Goal: Use online tool/utility: Utilize a website feature to perform a specific function

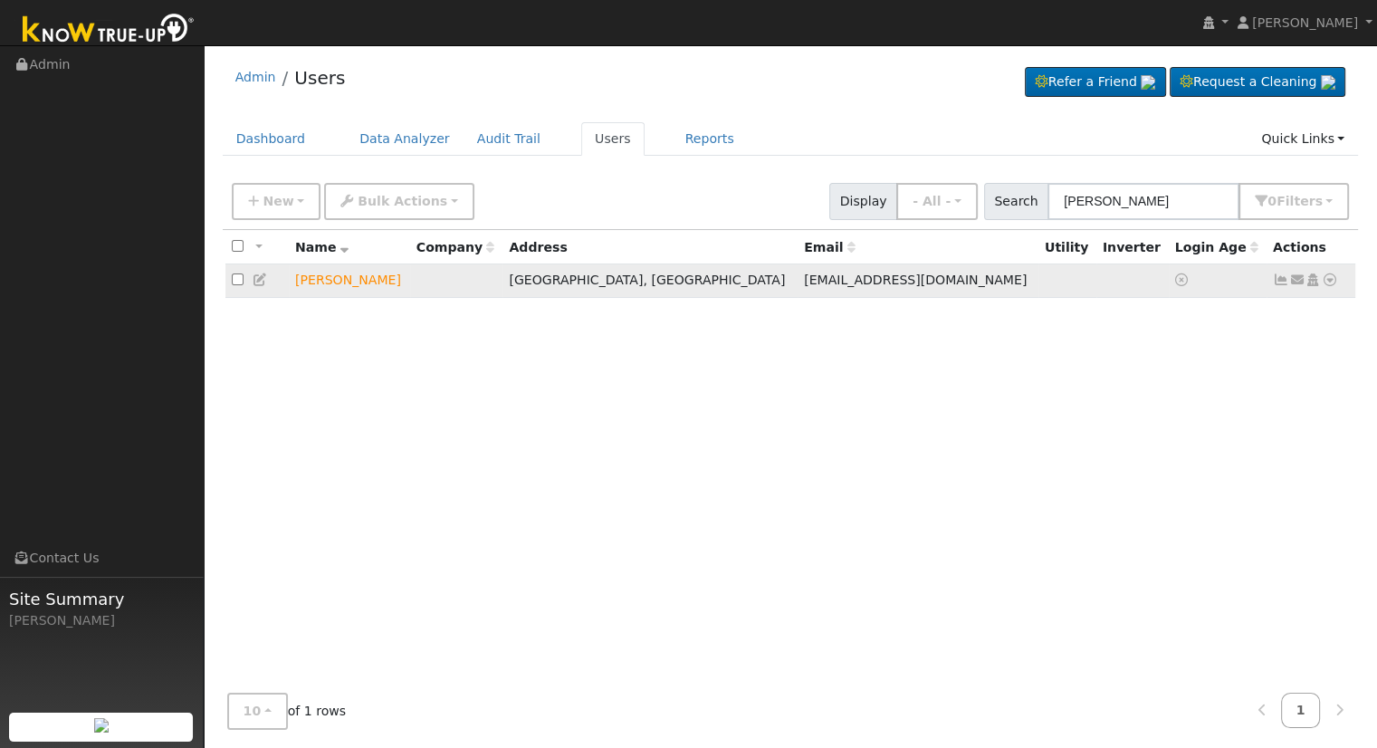
click at [1328, 276] on icon at bounding box center [1330, 279] width 16 height 13
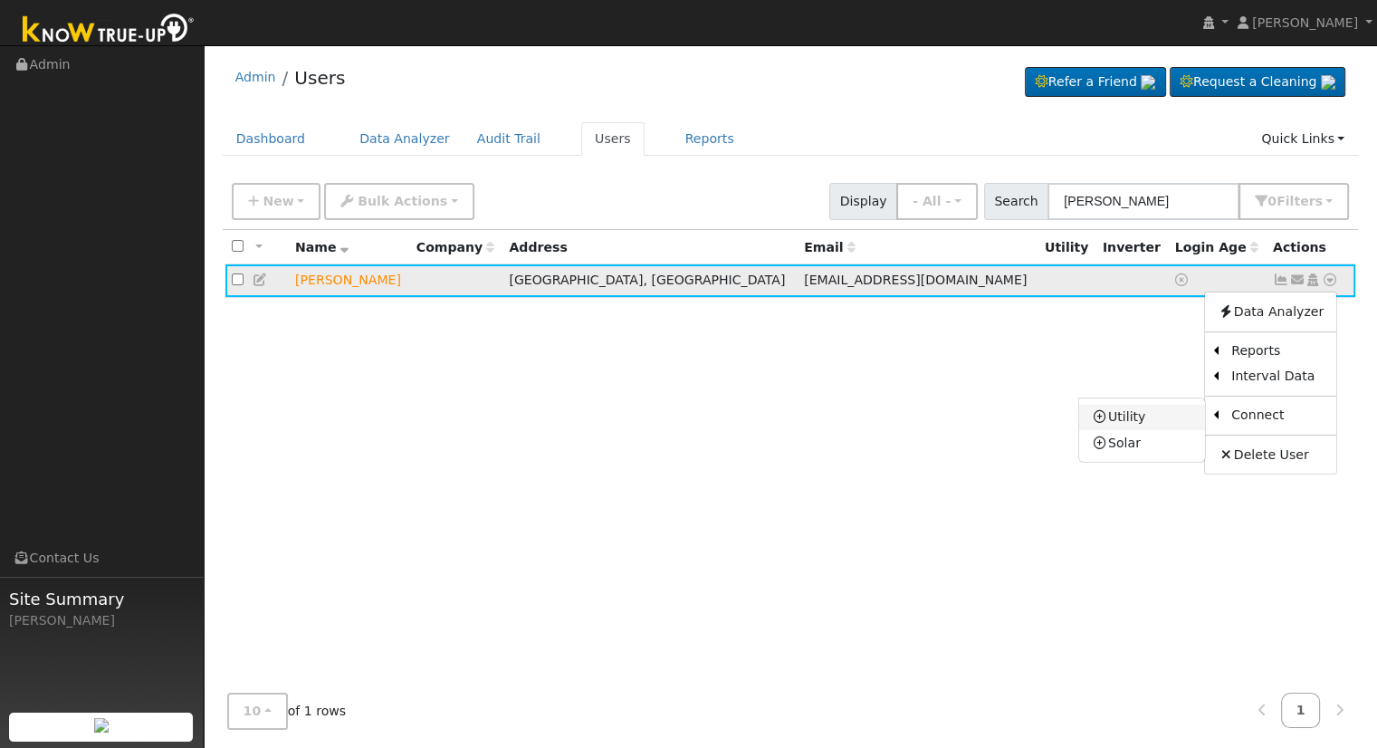
click at [1148, 415] on link "Utility" at bounding box center [1142, 417] width 126 height 25
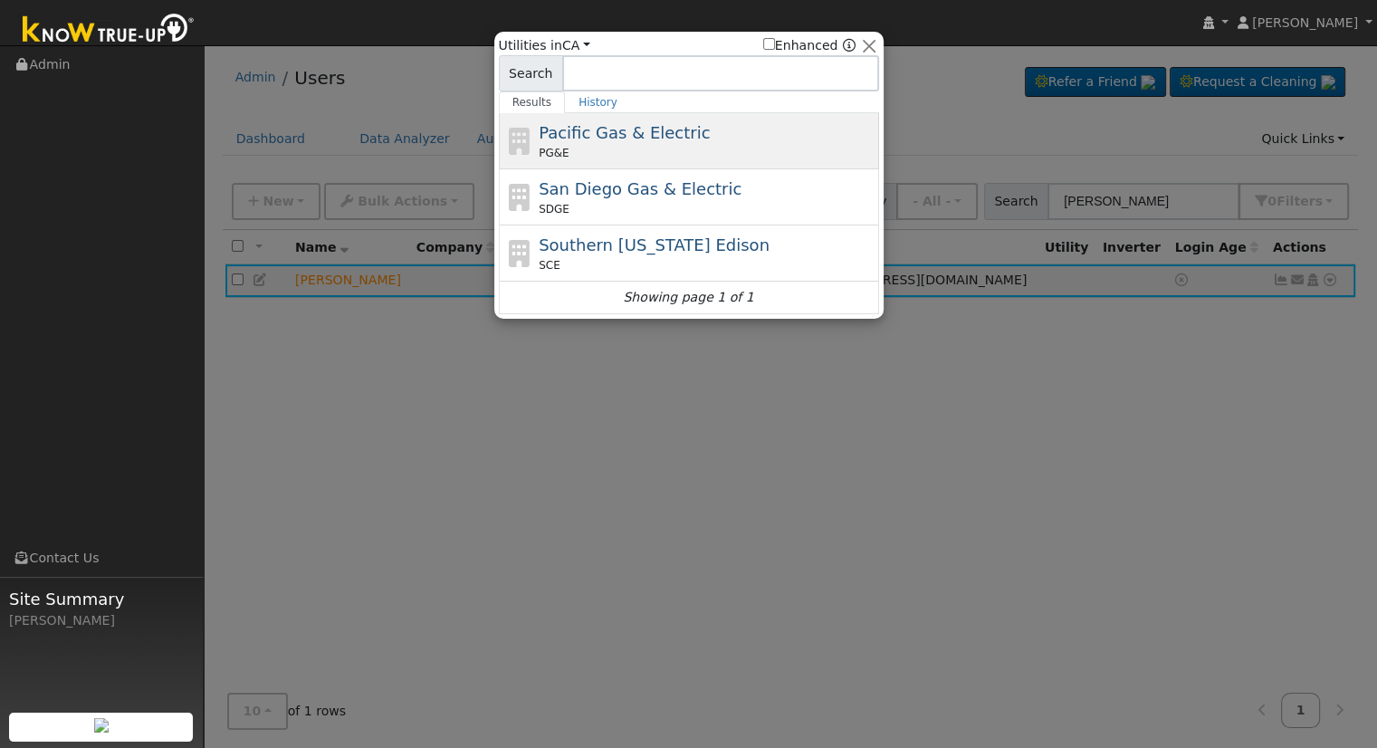
click at [564, 124] on span "Pacific Gas & Electric" at bounding box center [624, 132] width 171 height 19
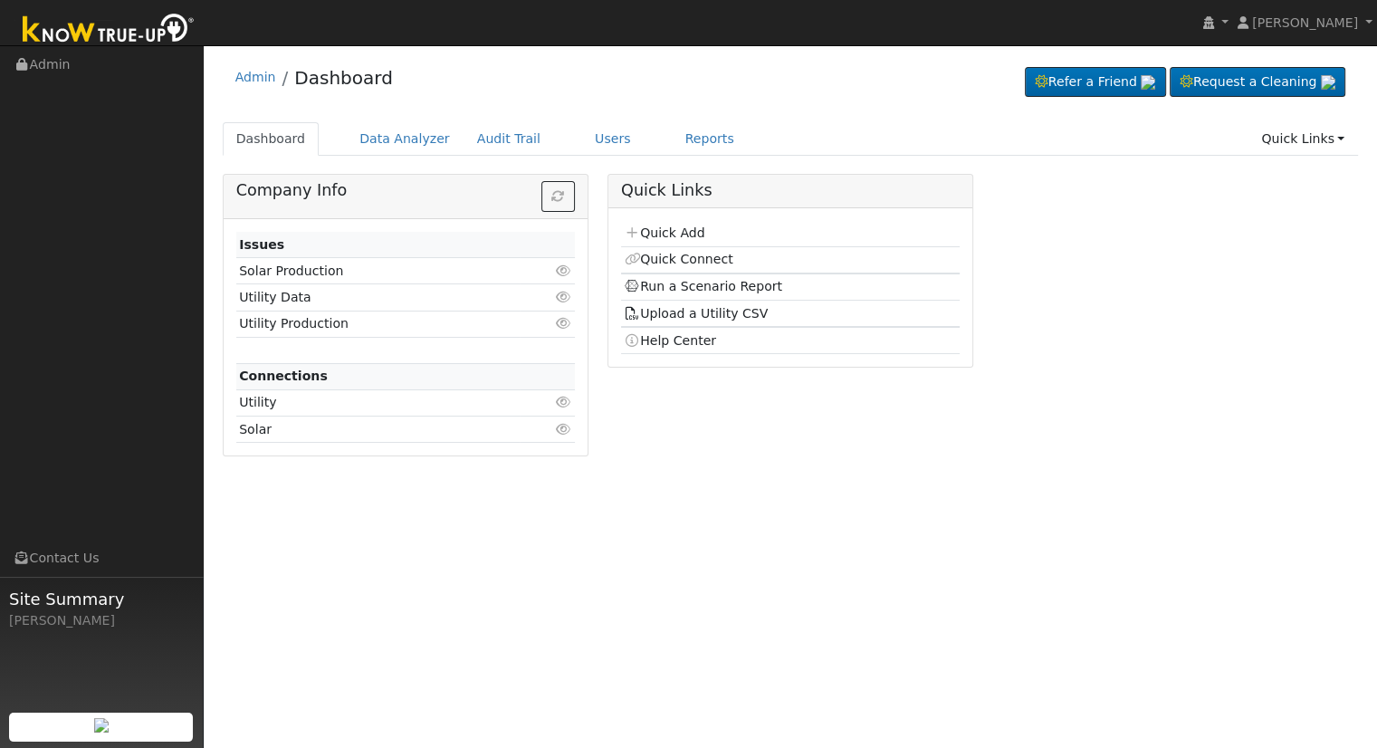
click at [785, 78] on div "Admin Dashboard Refer a Friend Request a Cleaning" at bounding box center [791, 81] width 1136 height 55
click at [581, 142] on link "Users" at bounding box center [612, 139] width 63 height 34
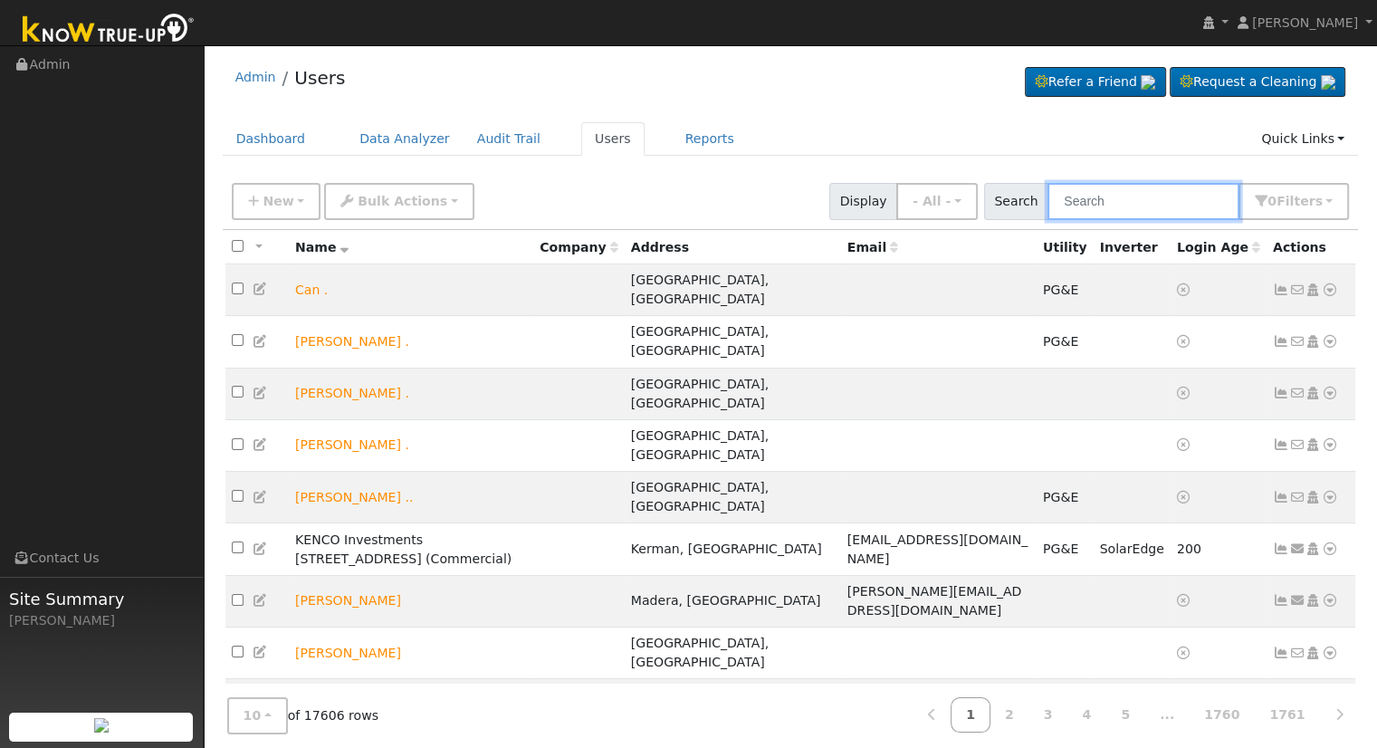
click at [1140, 191] on input "text" at bounding box center [1144, 201] width 192 height 37
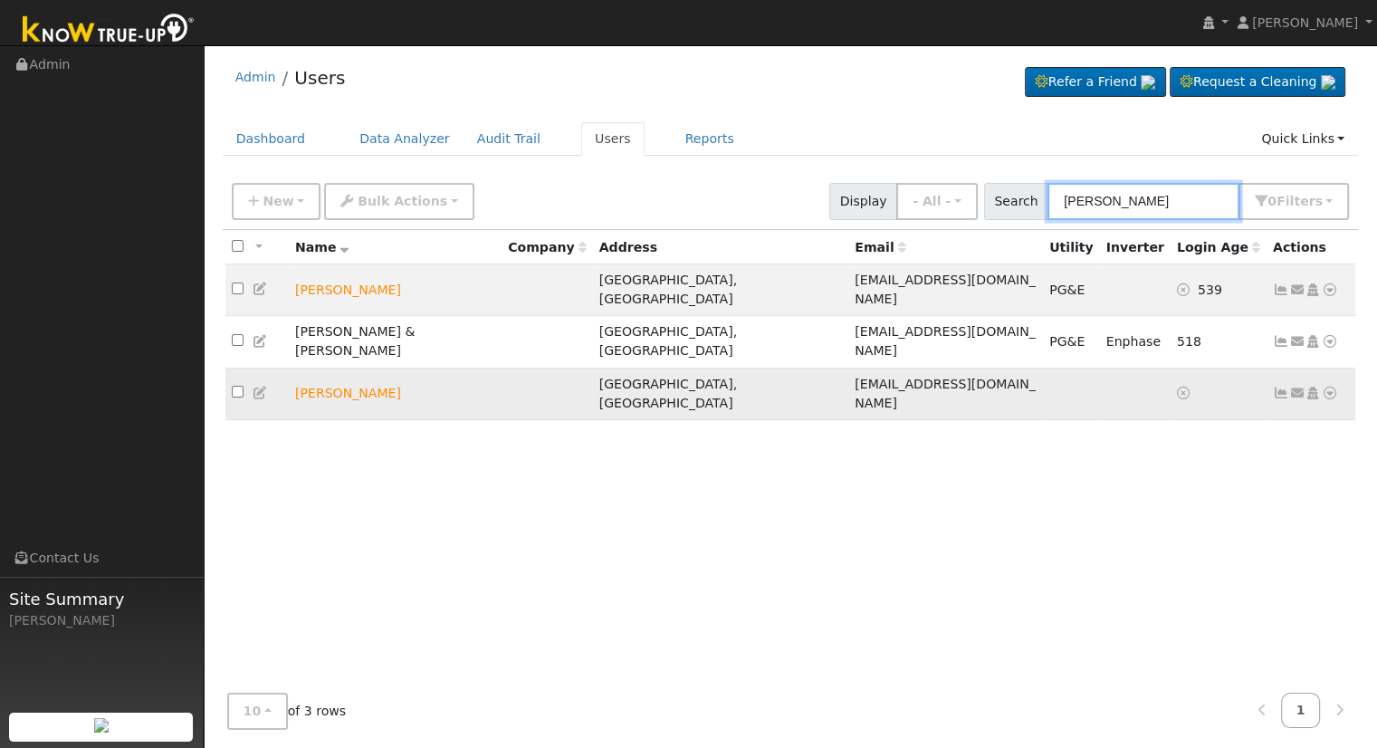
type input "david sal"
click at [1332, 387] on icon at bounding box center [1330, 393] width 16 height 13
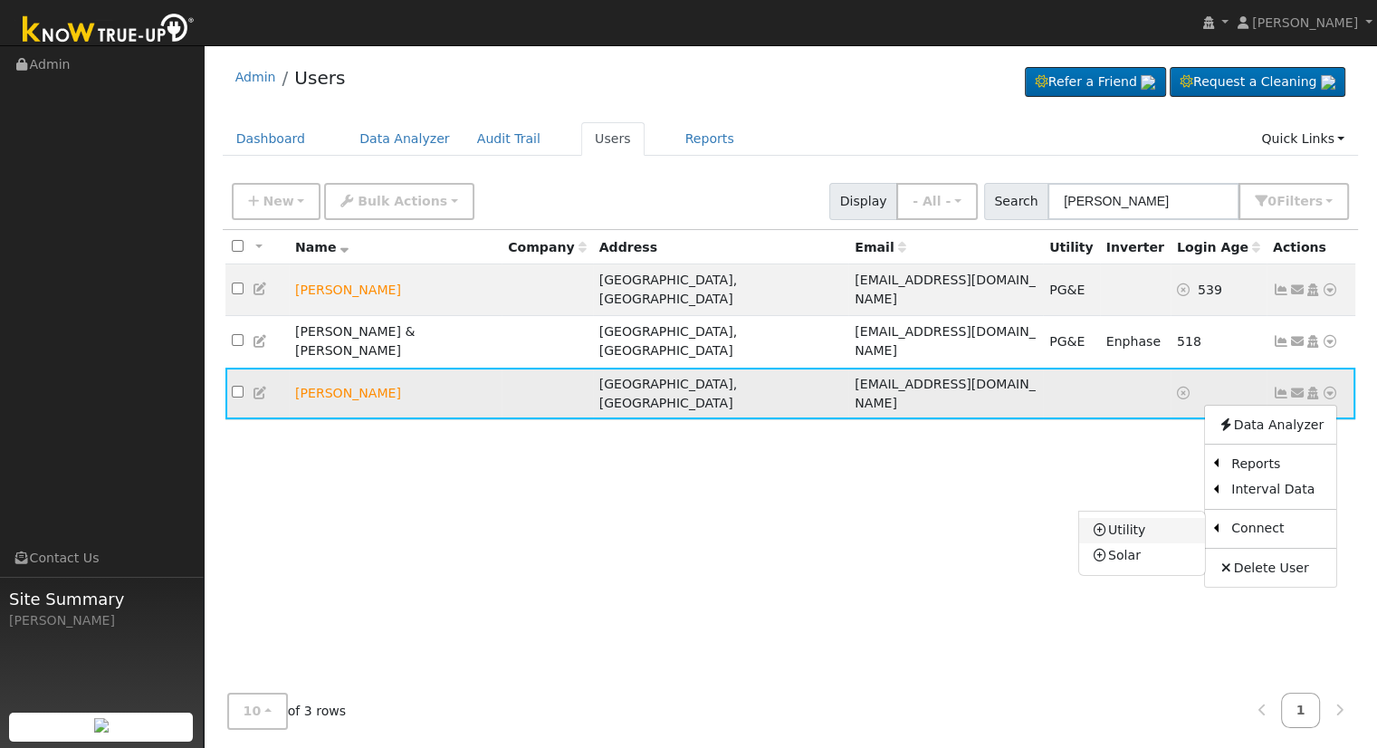
click at [1108, 523] on icon at bounding box center [1100, 529] width 16 height 13
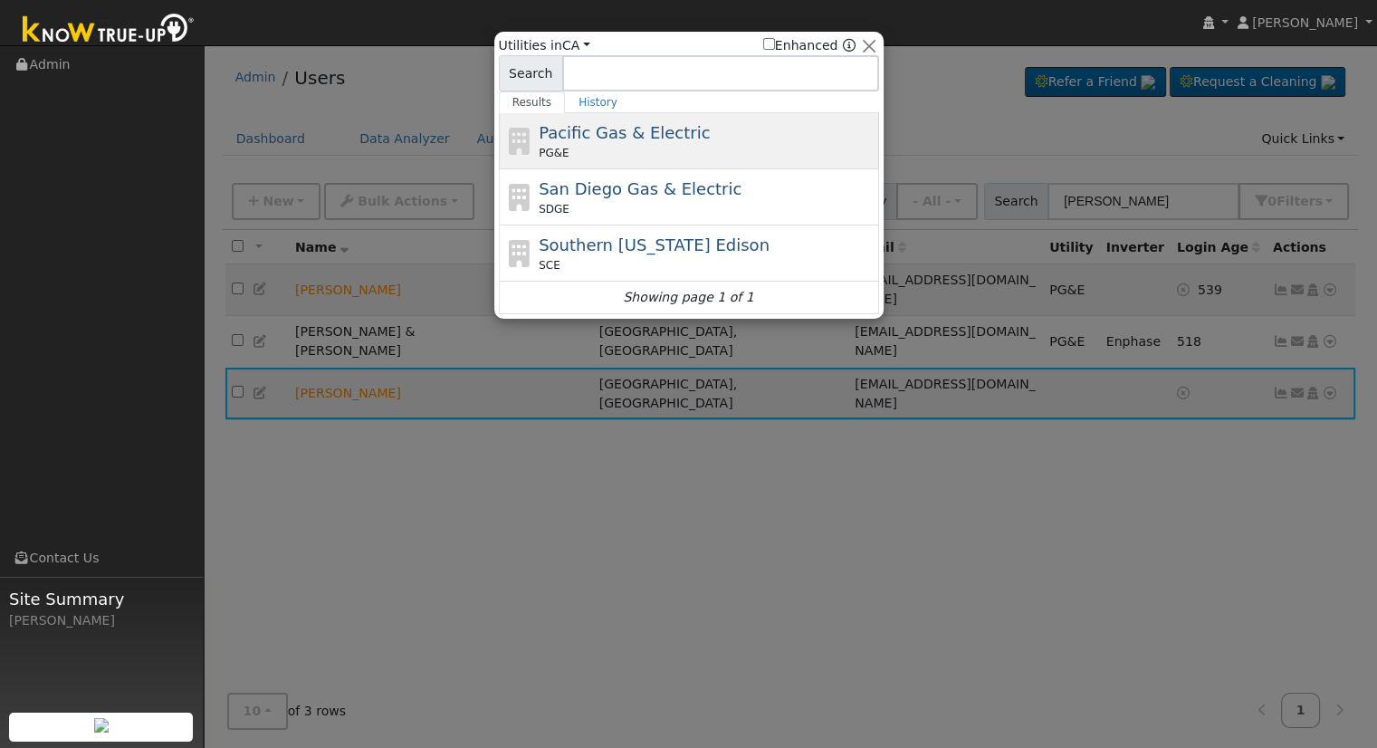
click at [688, 152] on div "PG&E" at bounding box center [707, 153] width 336 height 16
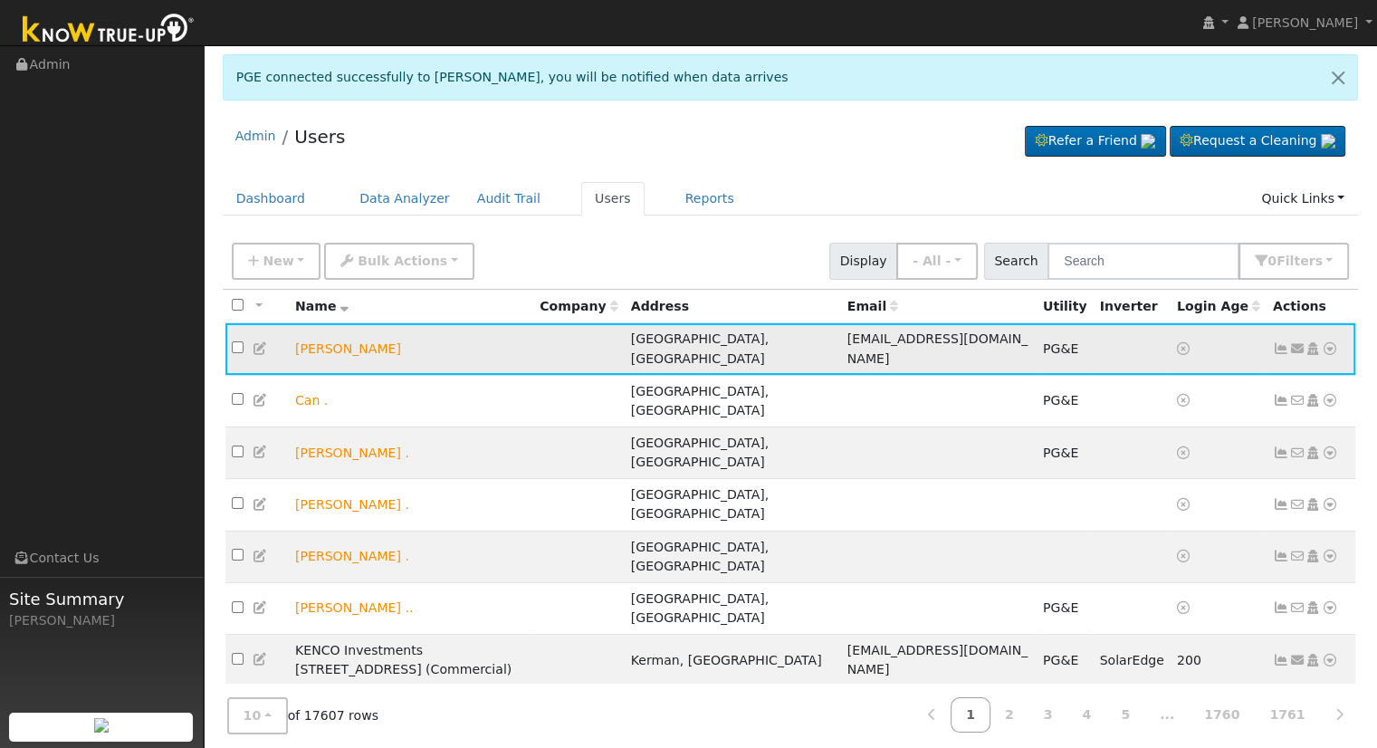
click at [1329, 350] on icon at bounding box center [1330, 348] width 16 height 13
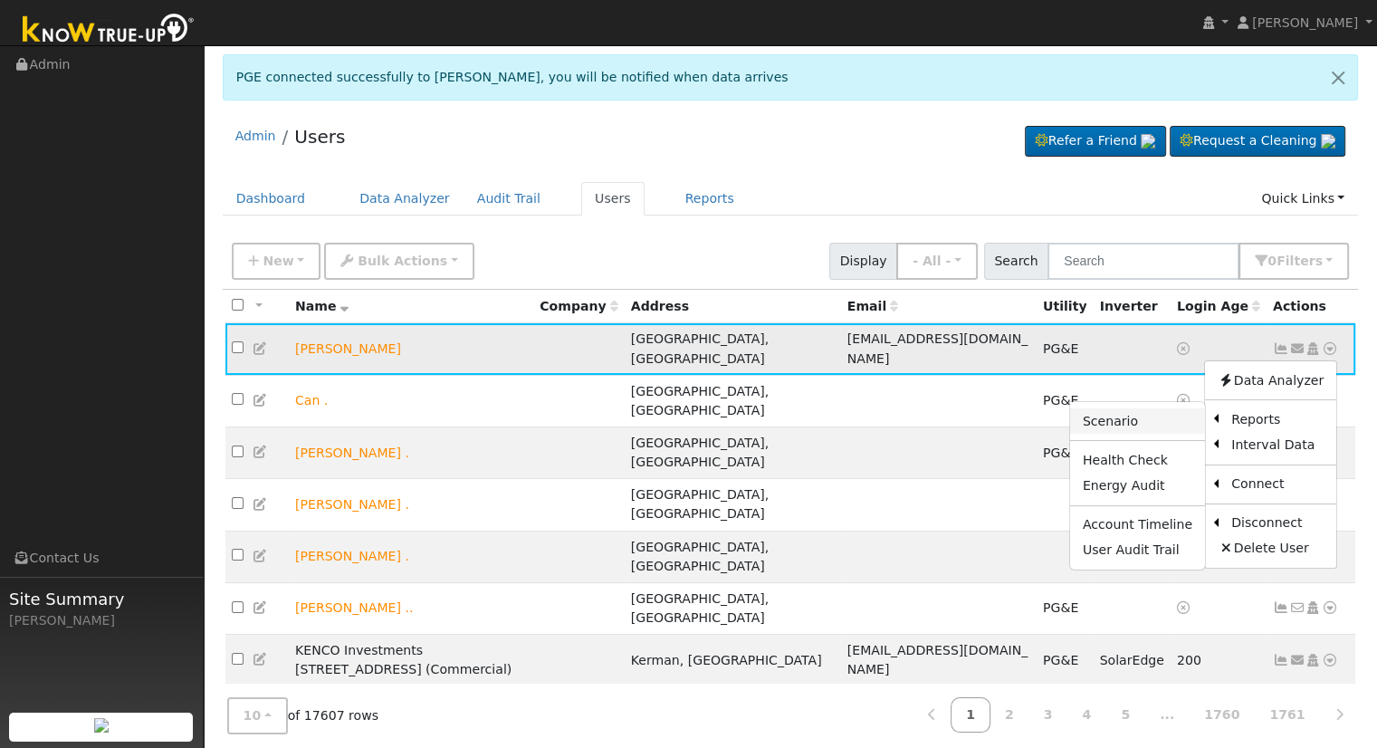
click at [1141, 415] on link "Scenario" at bounding box center [1137, 420] width 135 height 25
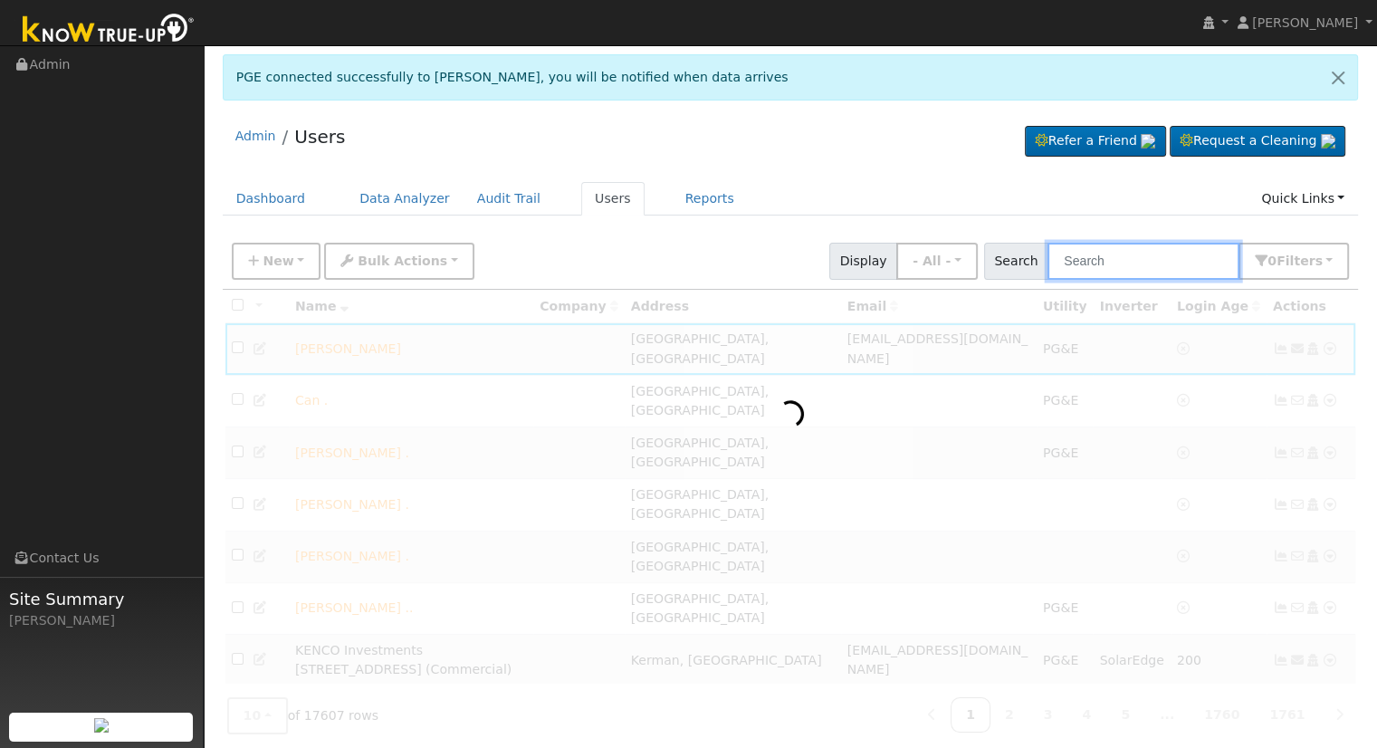
click at [1202, 244] on input "text" at bounding box center [1144, 261] width 192 height 37
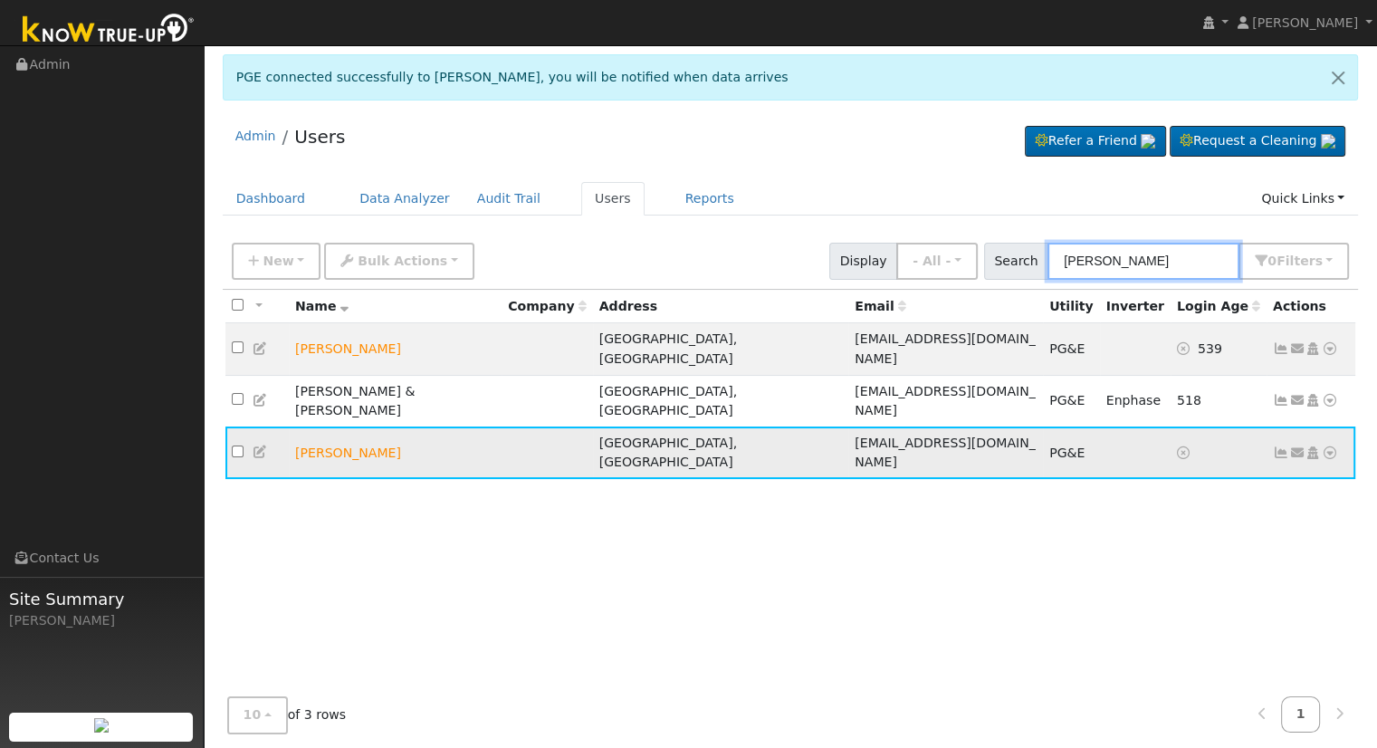
type input "[PERSON_NAME]"
click at [1328, 444] on link at bounding box center [1330, 453] width 16 height 19
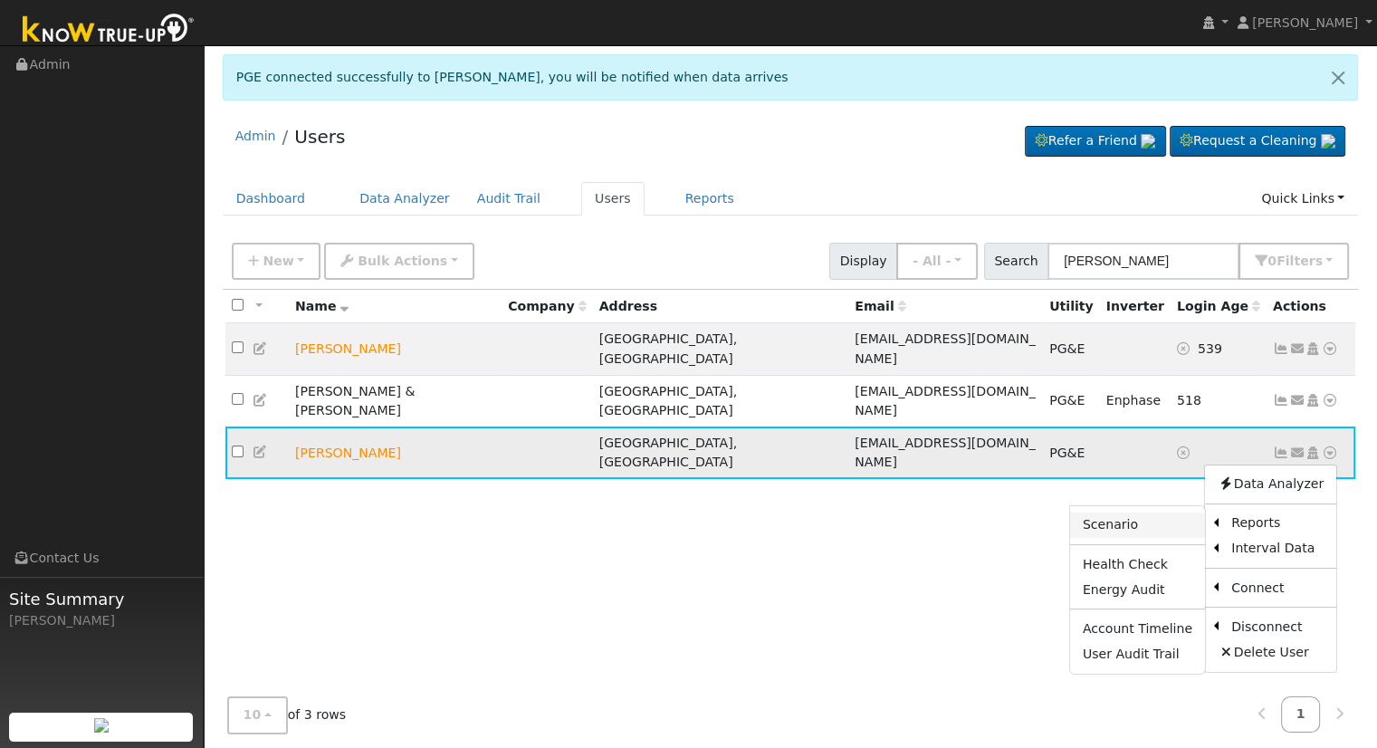
click at [1164, 512] on link "Scenario" at bounding box center [1137, 524] width 135 height 25
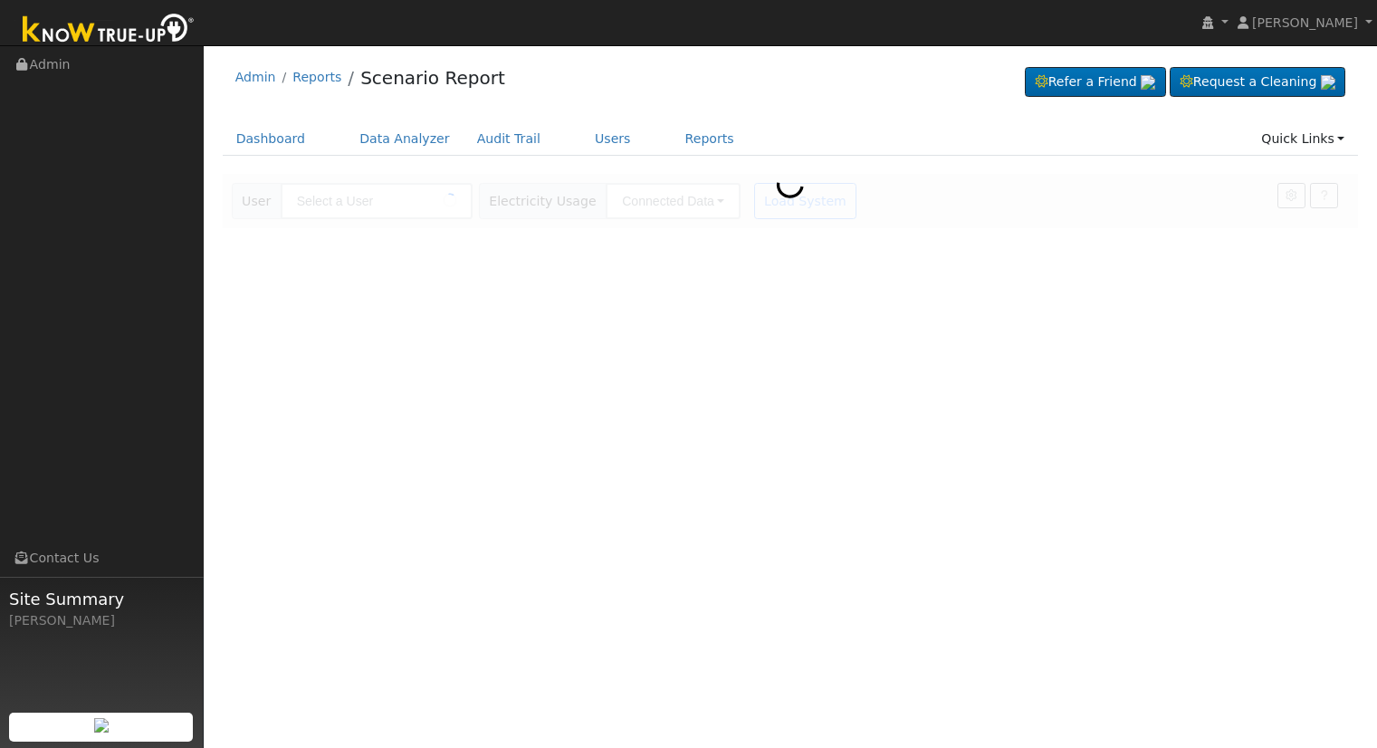
type input "[PERSON_NAME]"
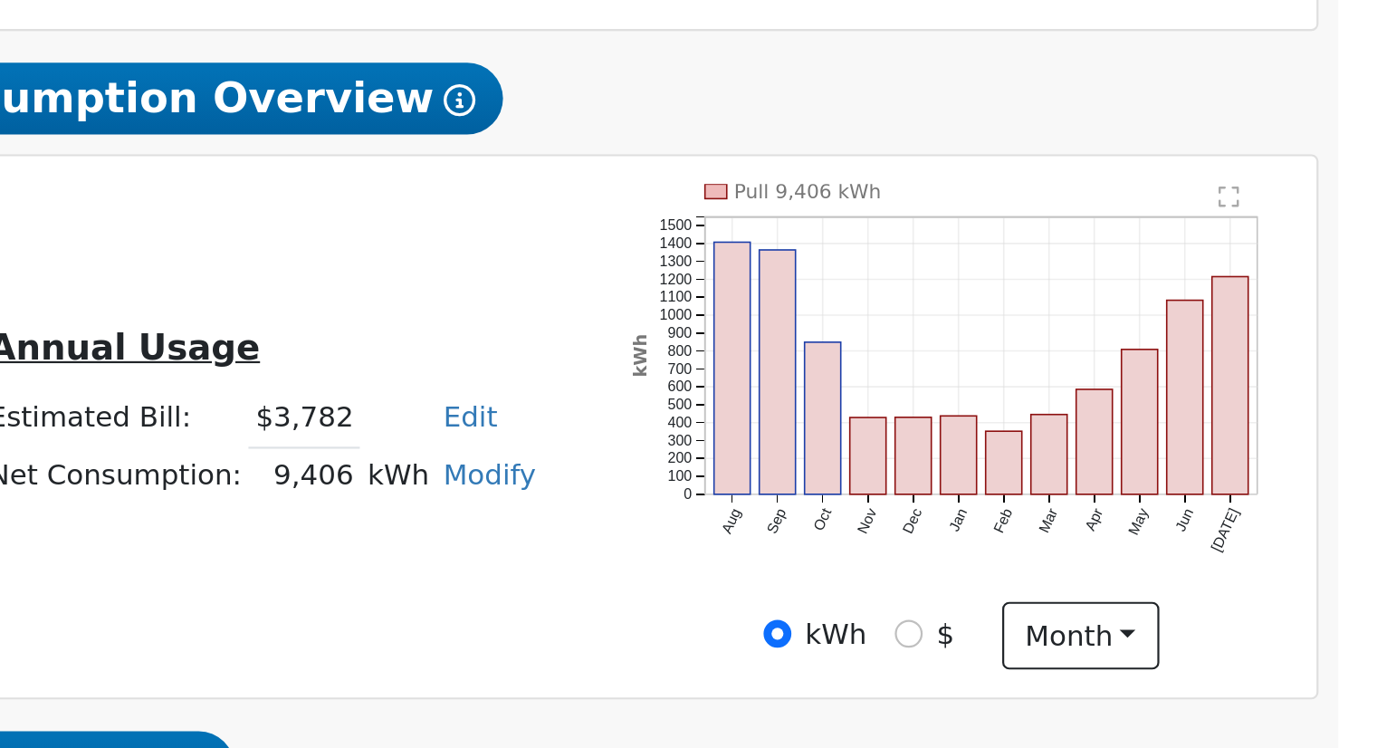
scroll to position [254, 0]
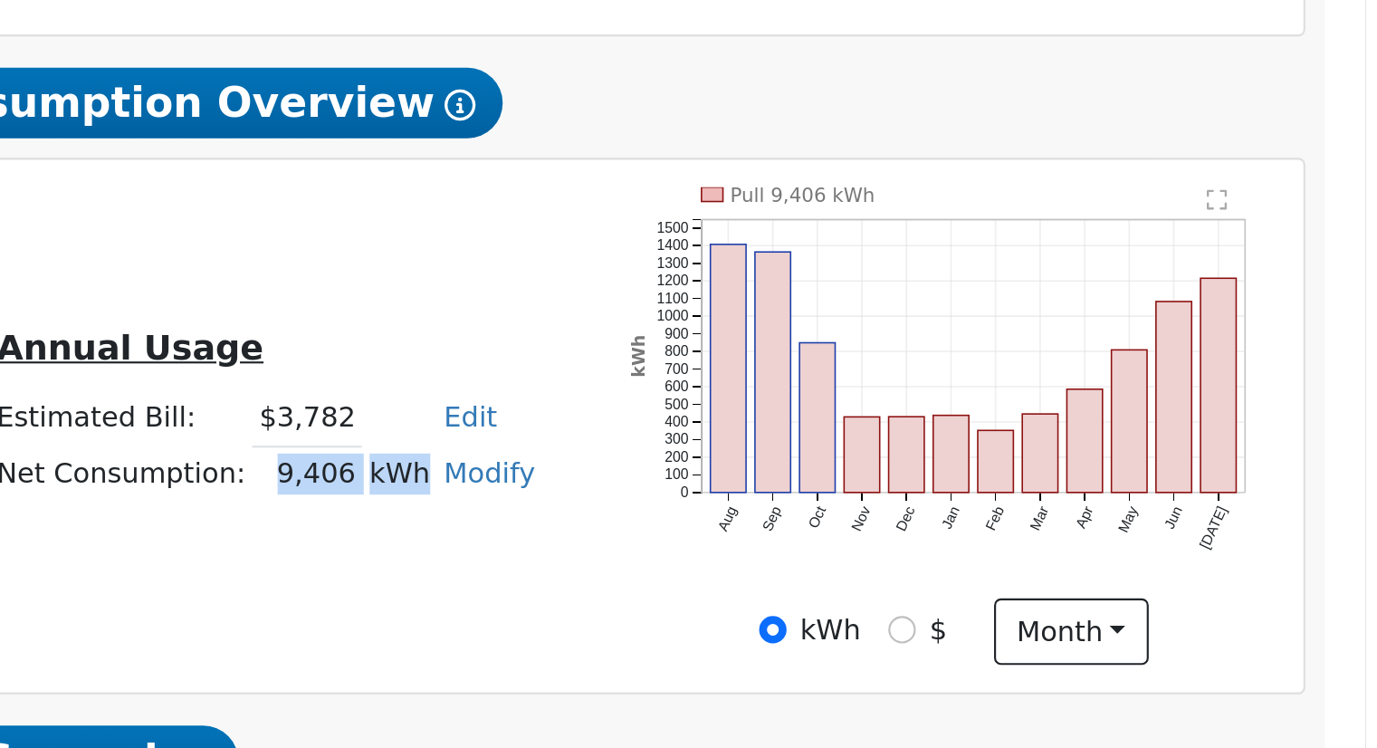
drag, startPoint x: 871, startPoint y: 426, endPoint x: 937, endPoint y: 426, distance: 66.1
click at [937, 426] on tr "Net Consumption: 9,406 kWh Modify Add Consumption Add Electric Vehicle Add Cons…" at bounding box center [868, 425] width 255 height 26
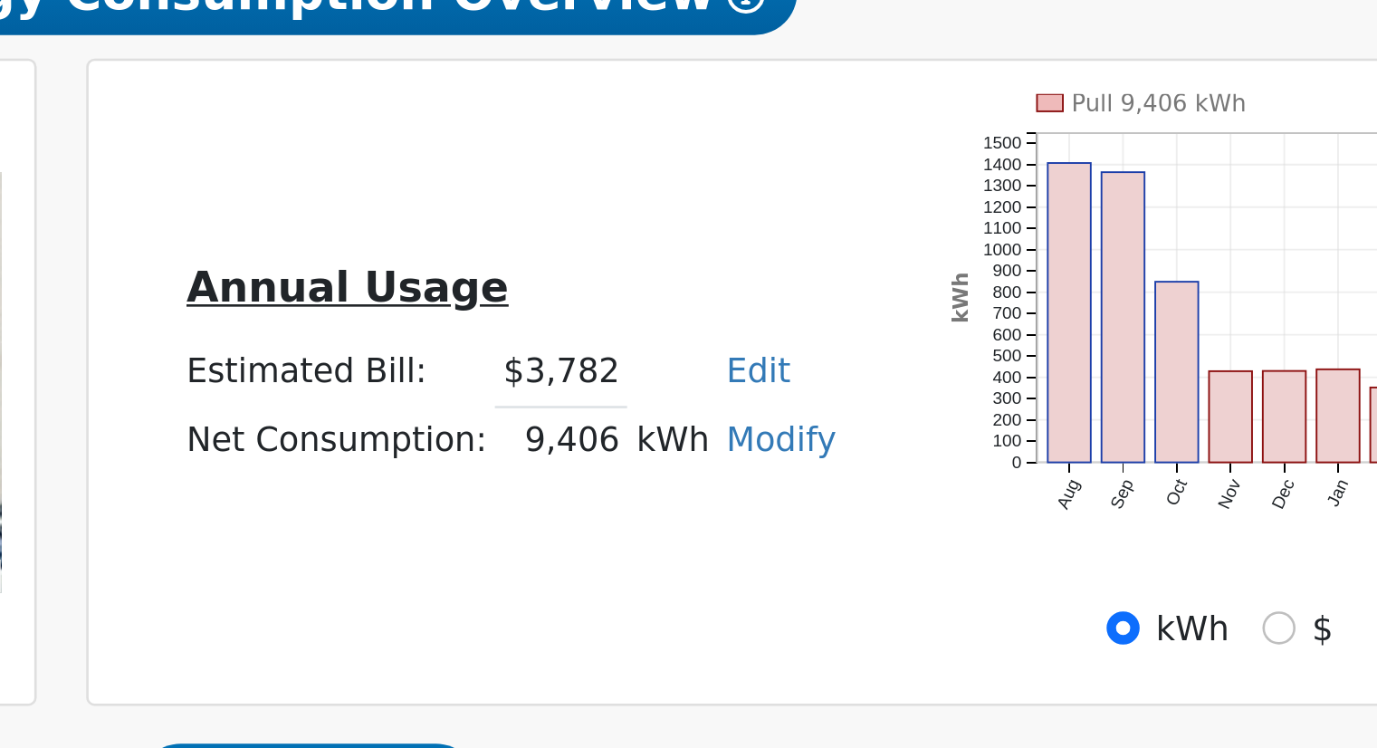
click at [953, 397] on link "Edit" at bounding box center [963, 398] width 24 height 14
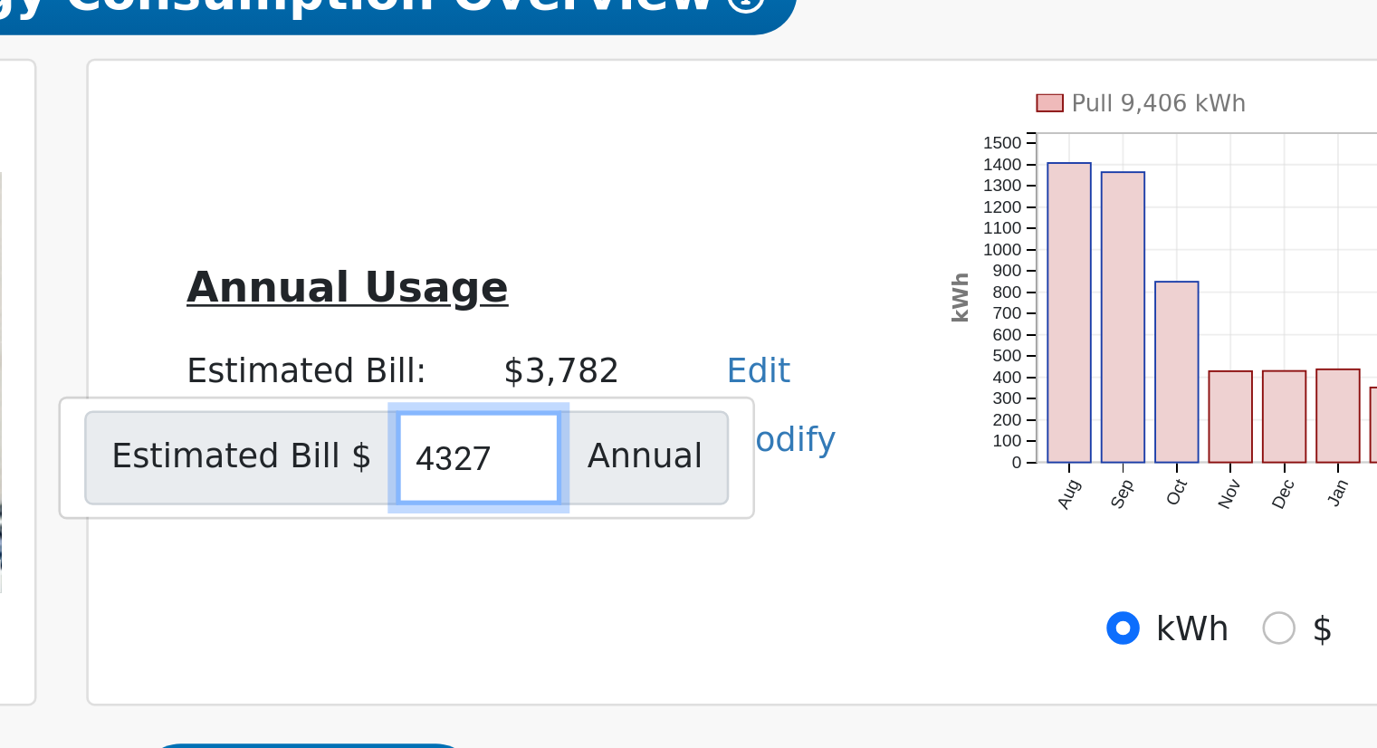
type input "4327"
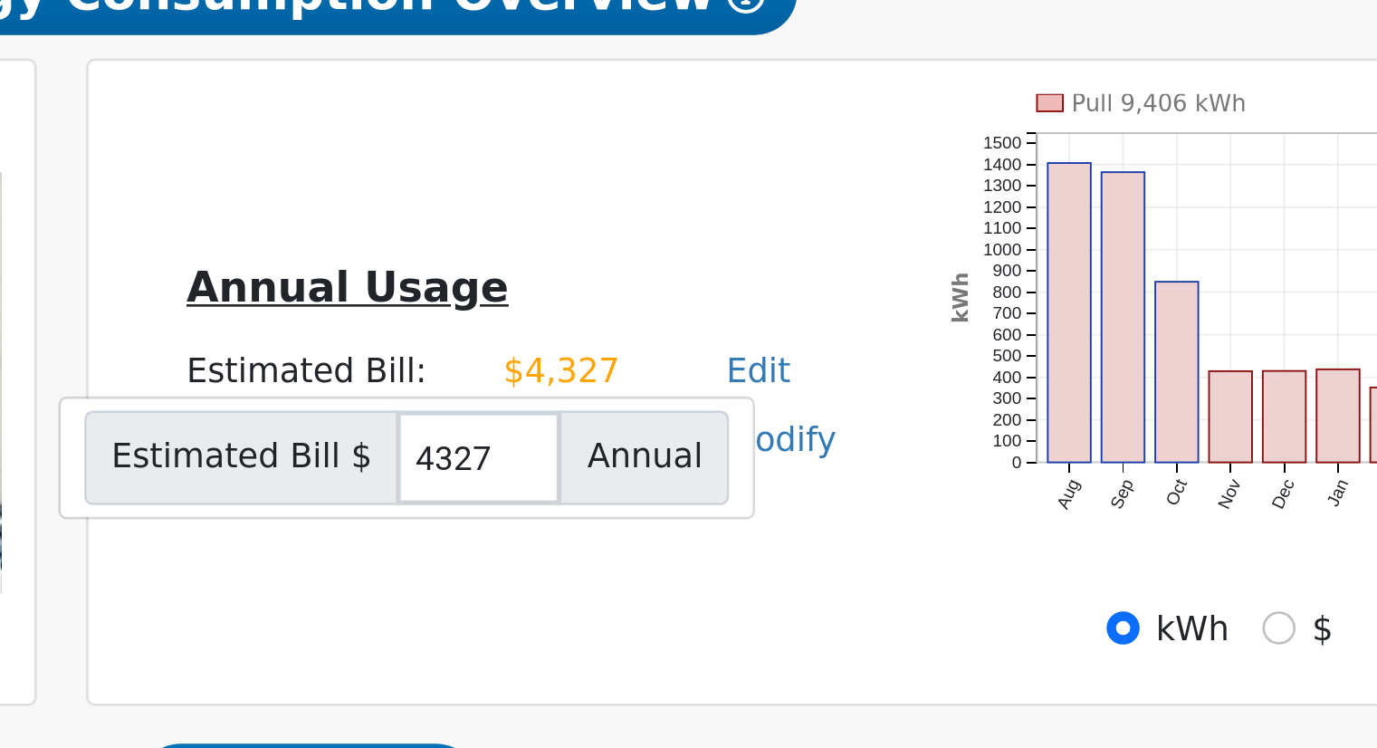
click at [894, 311] on div "Annual Usage Estimated Bill: $4,327 Edit Estimated Bill $ 4327 Annual Net Consu…" at bounding box center [1027, 402] width 637 height 221
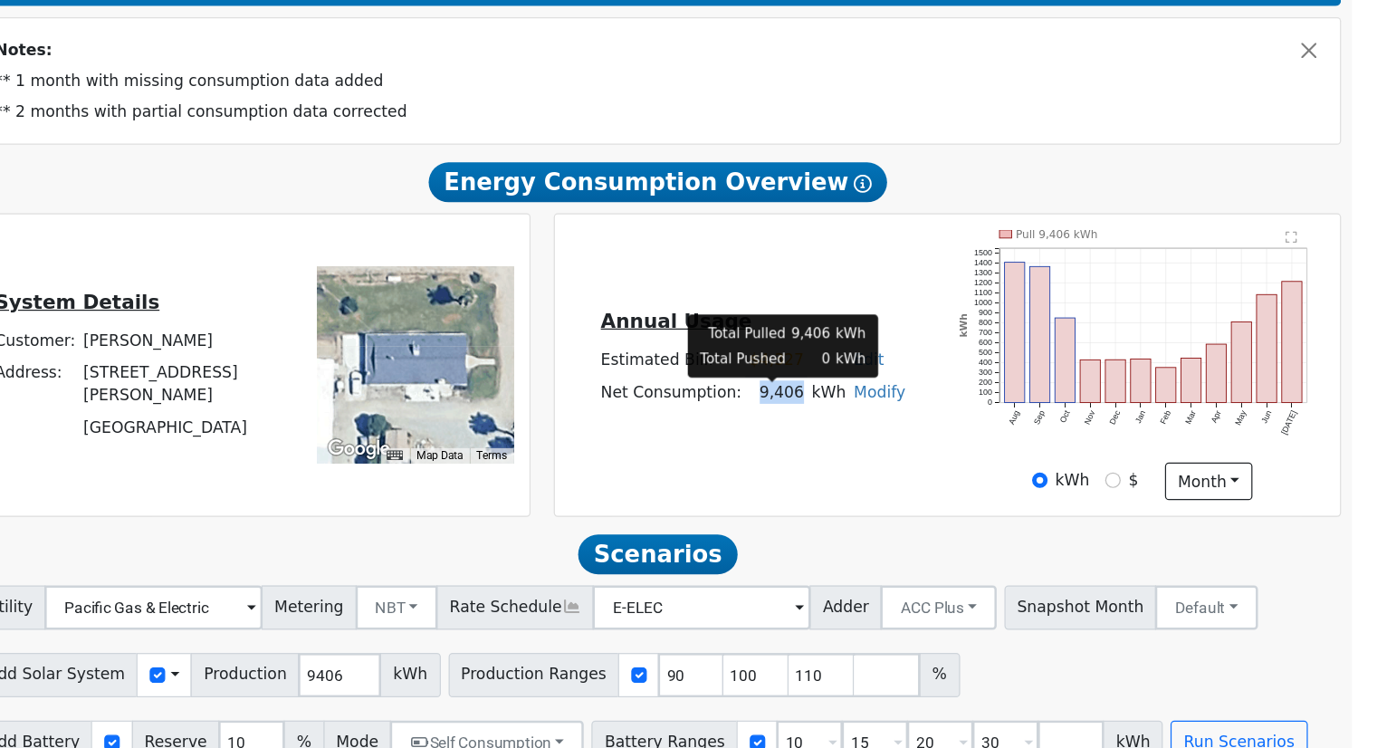
drag, startPoint x: 867, startPoint y: 427, endPoint x: 902, endPoint y: 425, distance: 34.5
click at [902, 425] on td "9,406" at bounding box center [887, 425] width 51 height 26
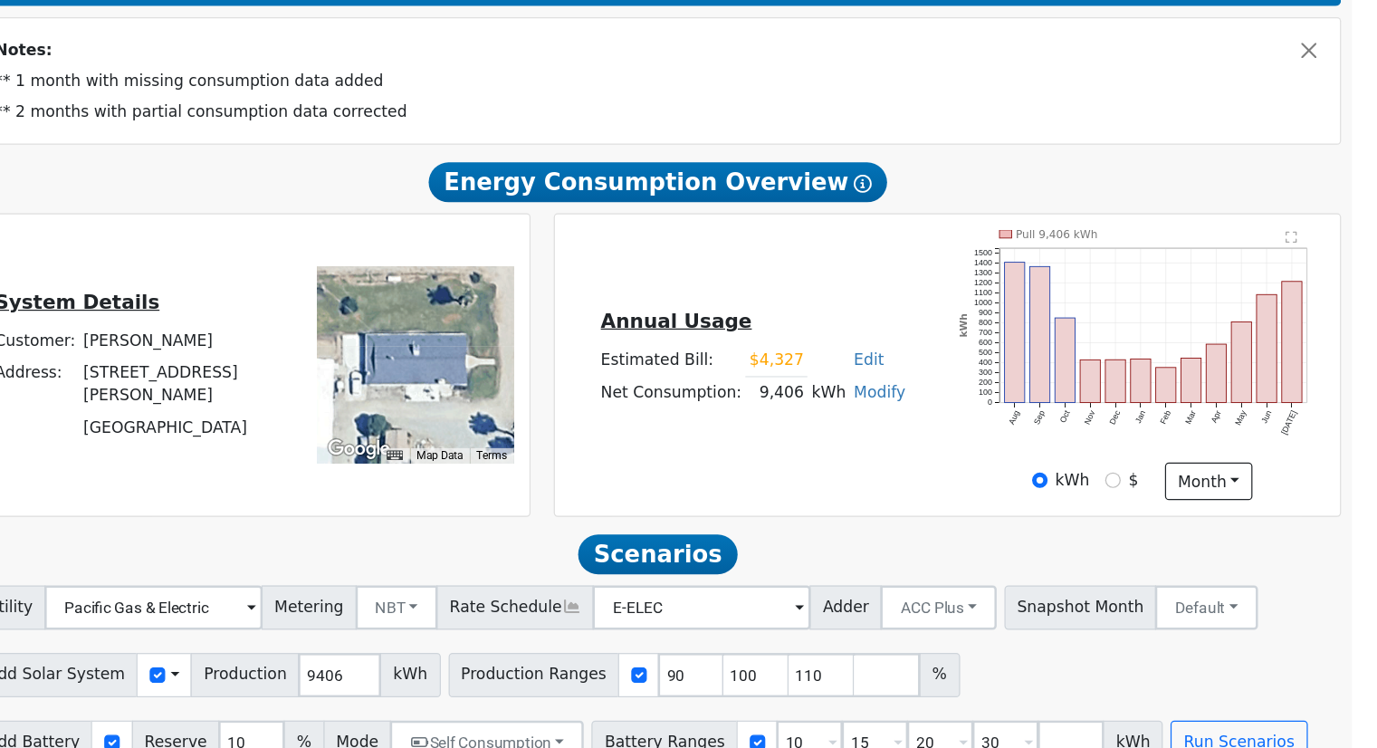
click at [962, 424] on link "Modify" at bounding box center [972, 424] width 43 height 14
click at [907, 454] on link "Add Consumption" at bounding box center [903, 453] width 151 height 25
type input "9406"
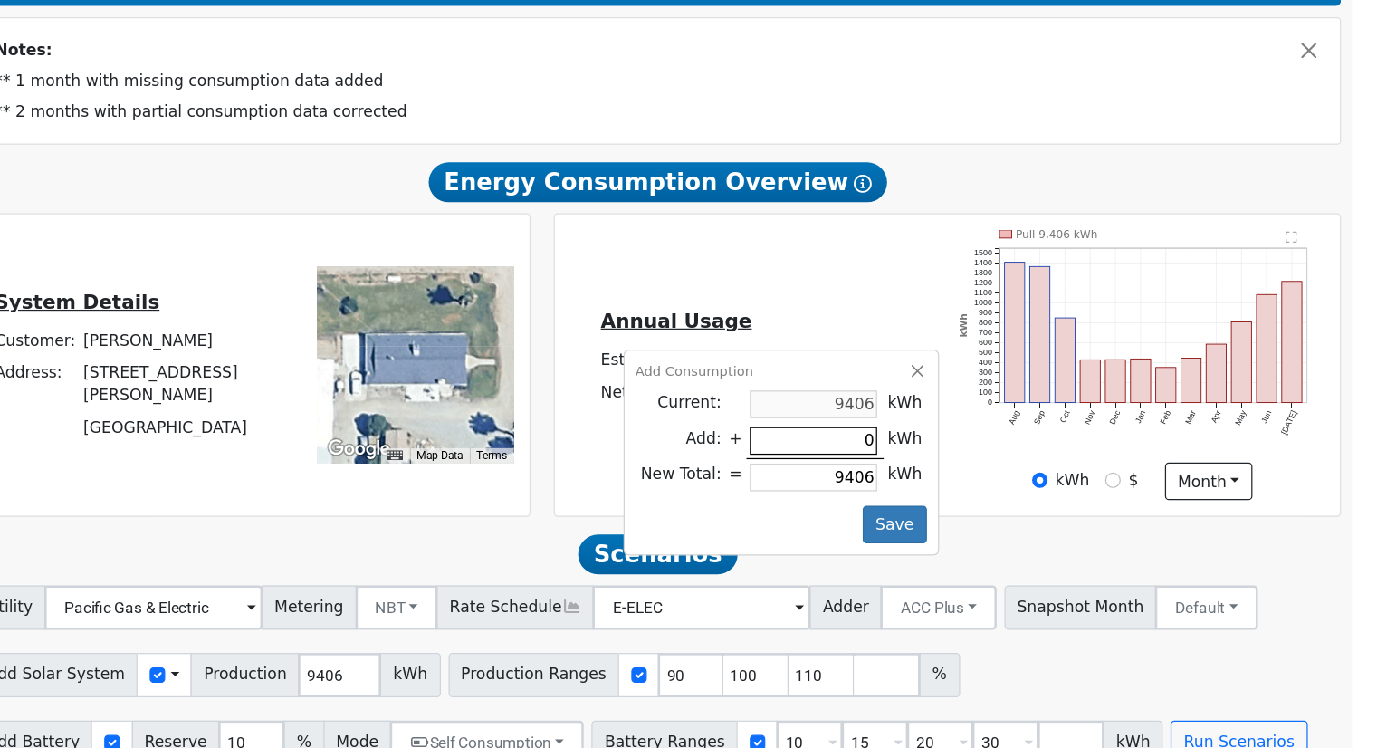
type input "3"
type input "9409"
type input "36"
type input "9442"
type input "360"
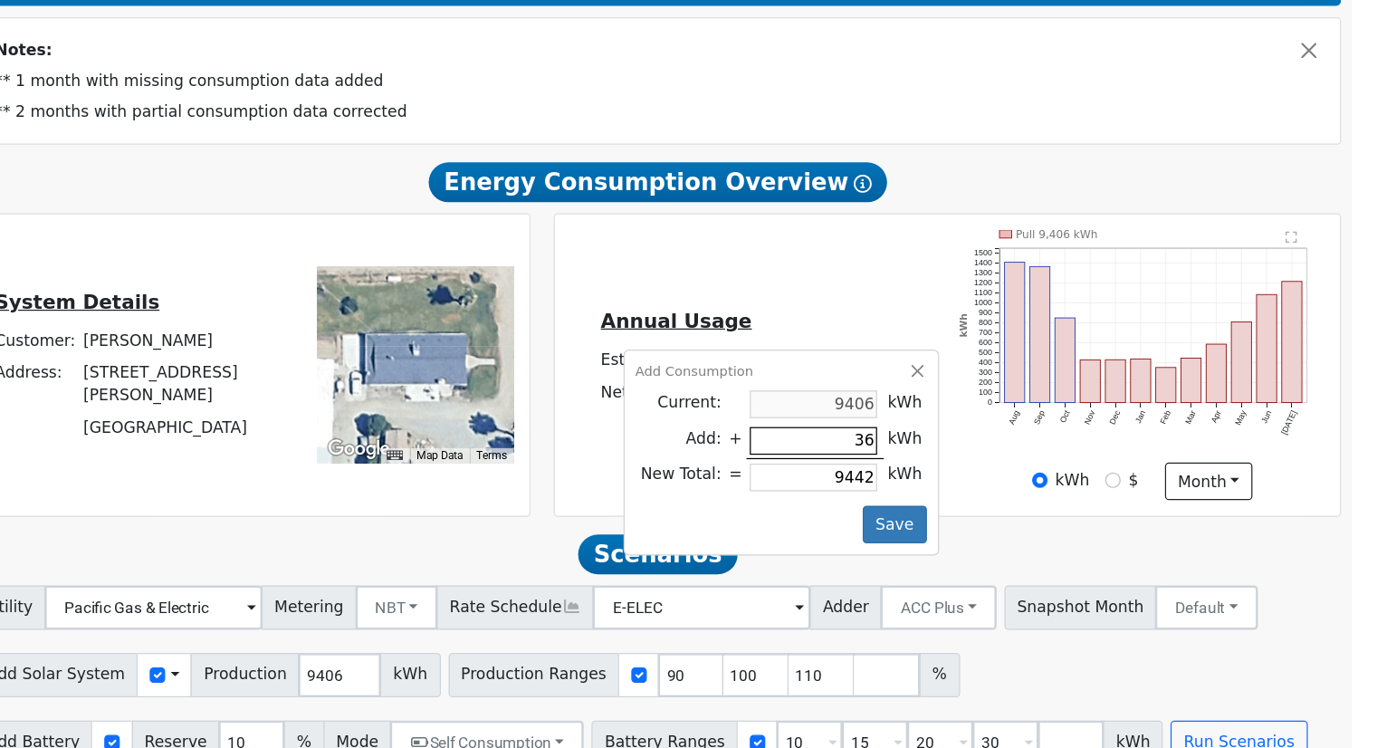
type input "9766"
type input "3600"
type input "13006"
type input "3600"
click at [980, 519] on button "Save" at bounding box center [984, 533] width 53 height 31
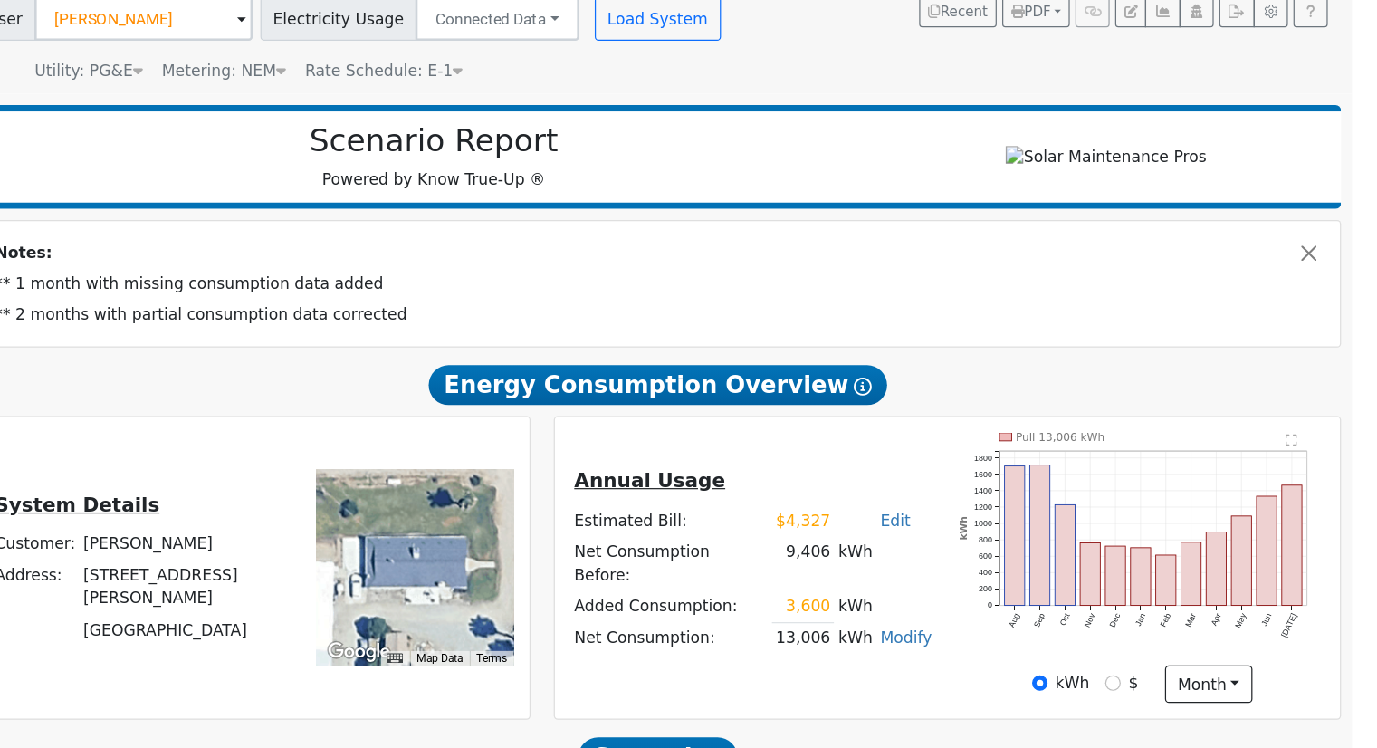
scroll to position [164, 0]
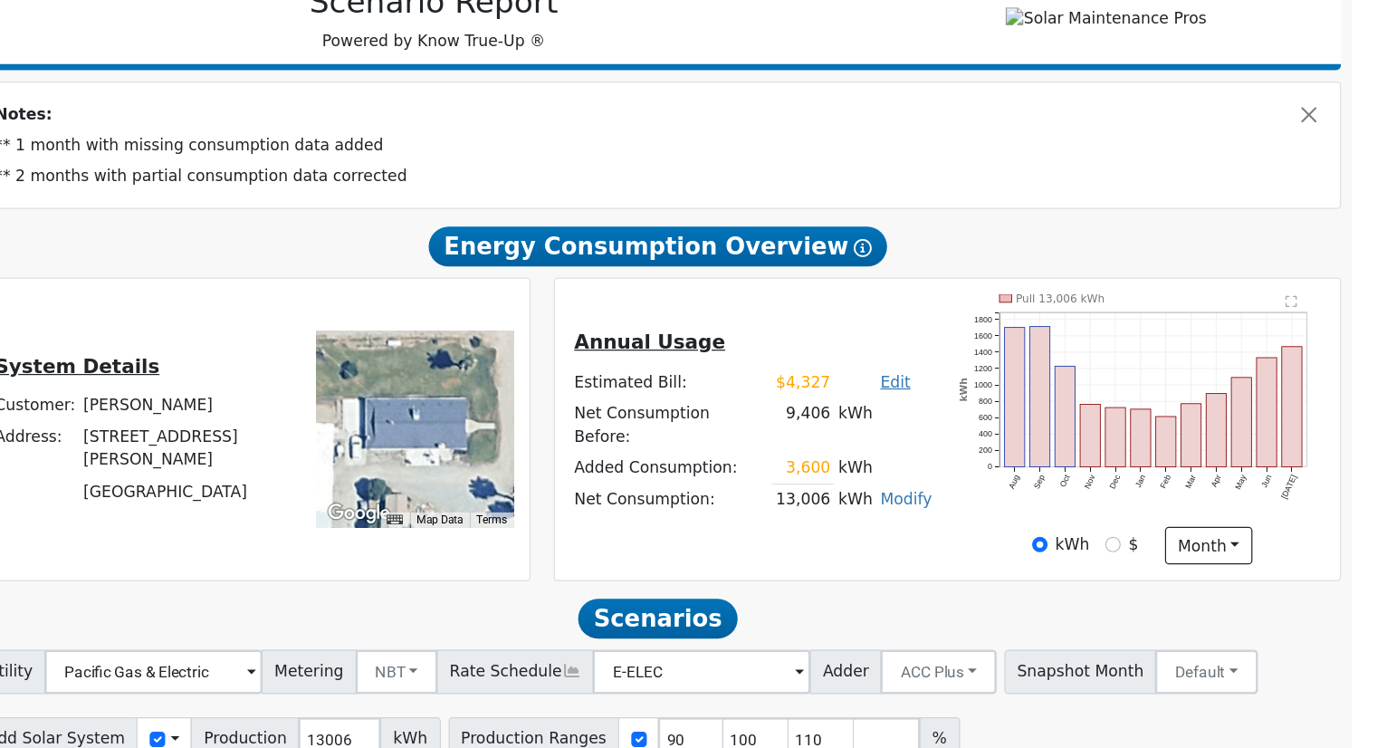
click at [972, 455] on link "Edit" at bounding box center [984, 447] width 24 height 14
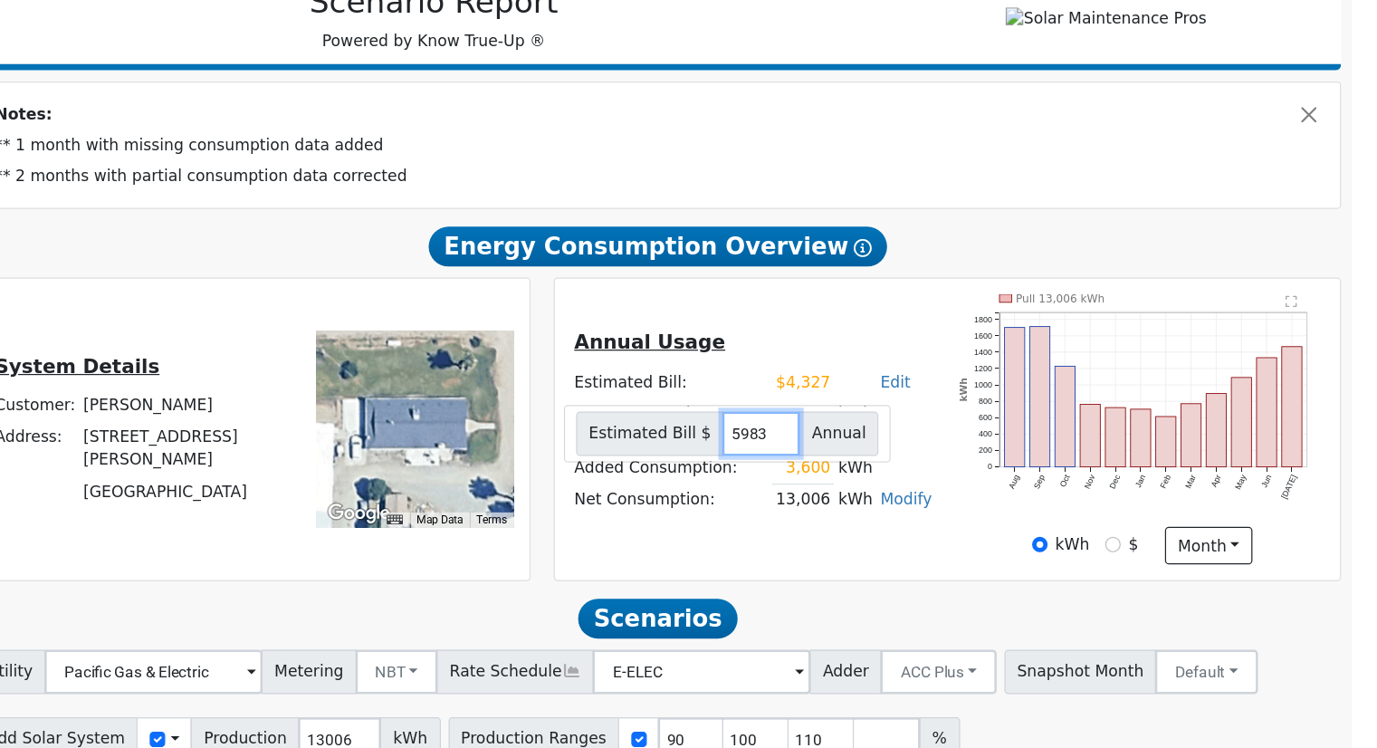
type input "5983"
click at [966, 403] on div "Annual Usage Estimated Bill: $4,327 Edit Estimated Bill $ 5983 Annual Net Consu…" at bounding box center [1027, 486] width 637 height 221
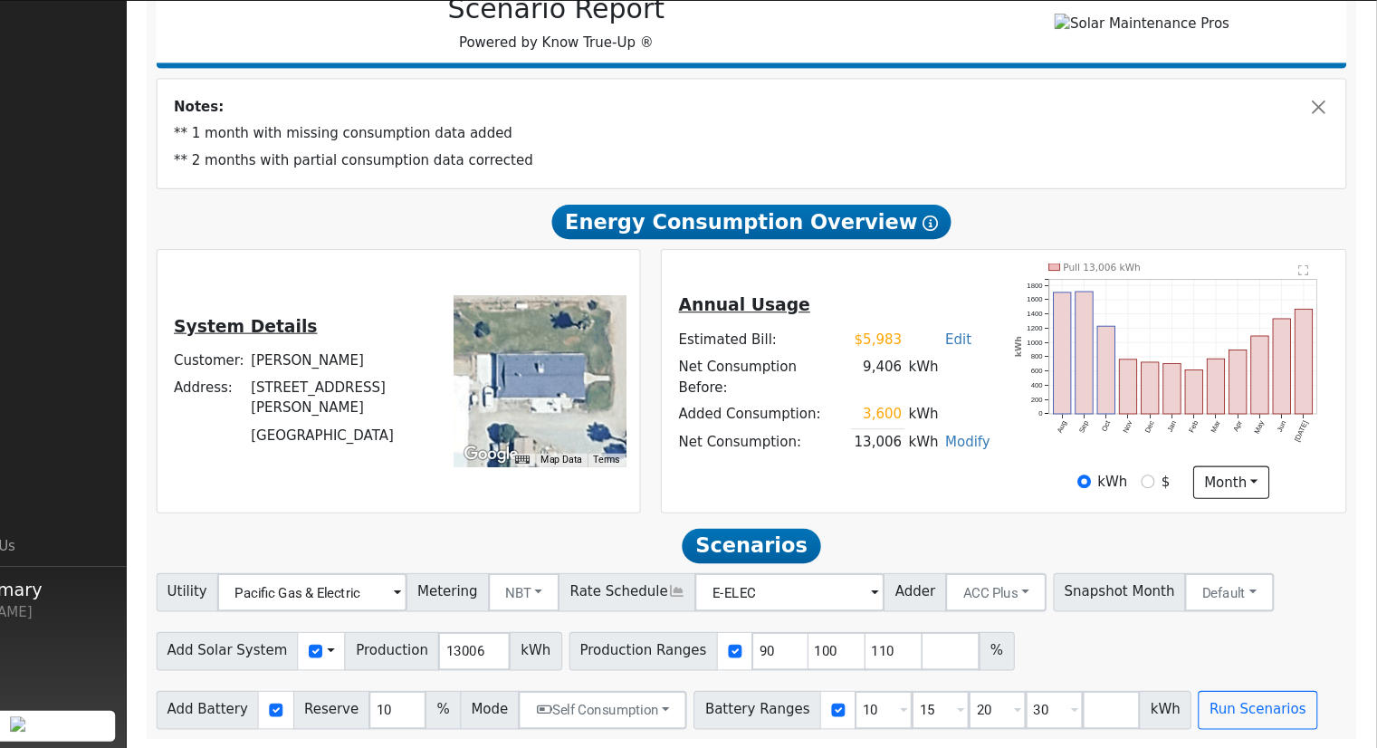
scroll to position [254, 0]
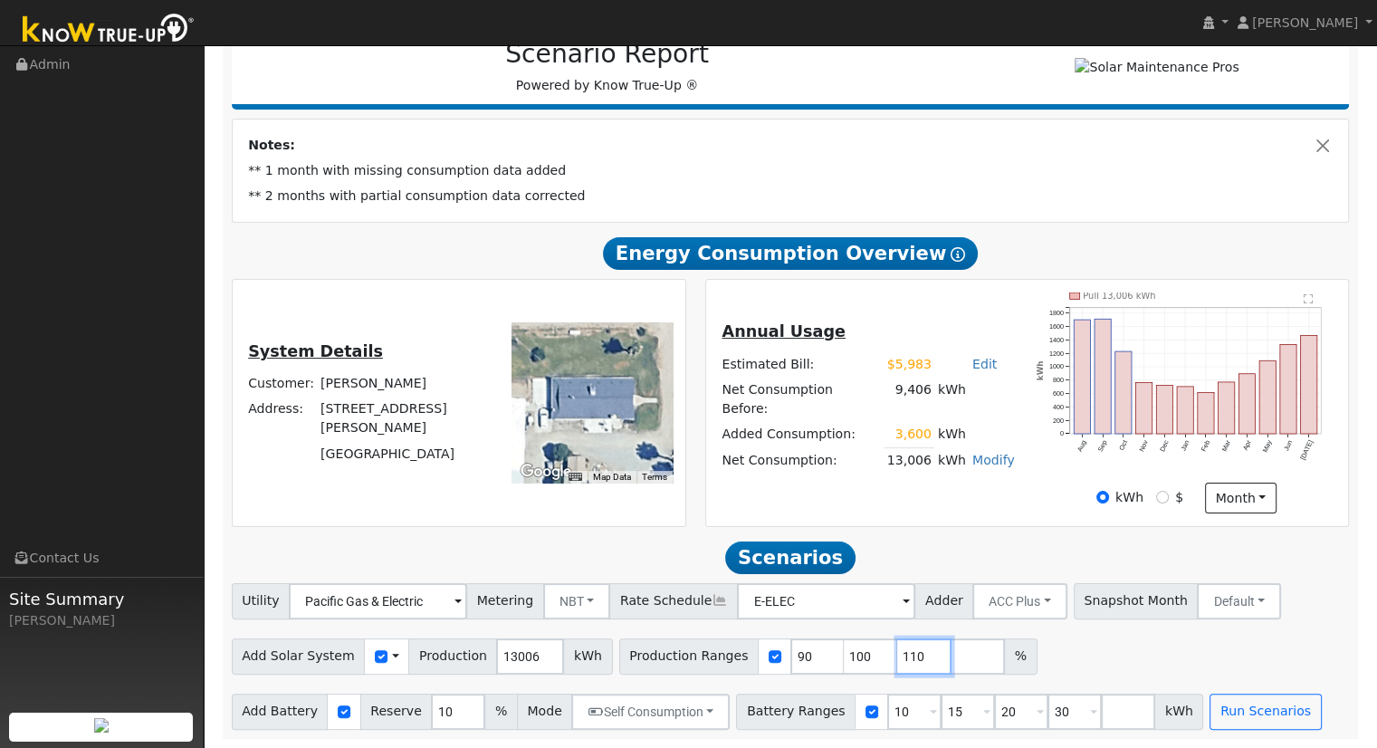
click at [897, 646] on input "110" at bounding box center [924, 656] width 54 height 36
type input "1"
type input "90"
type input "100"
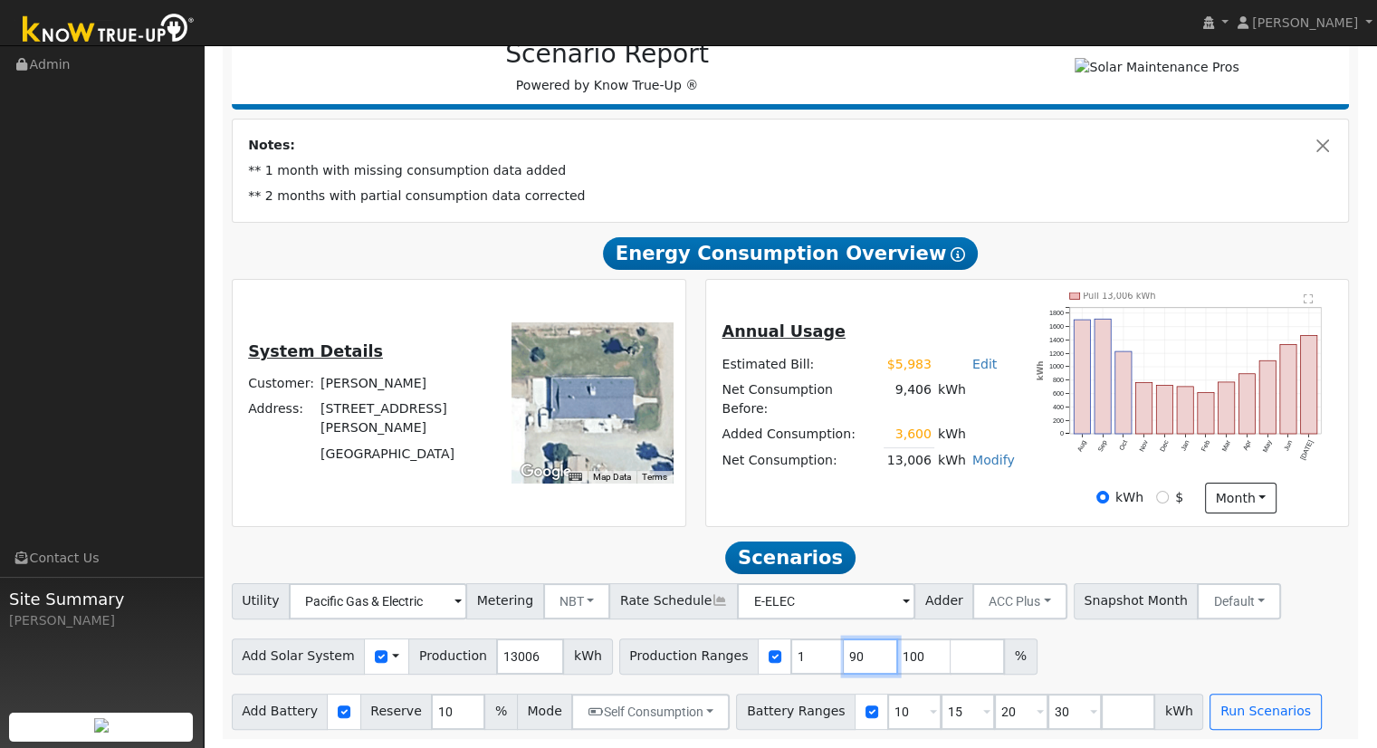
type input "100"
type input "1"
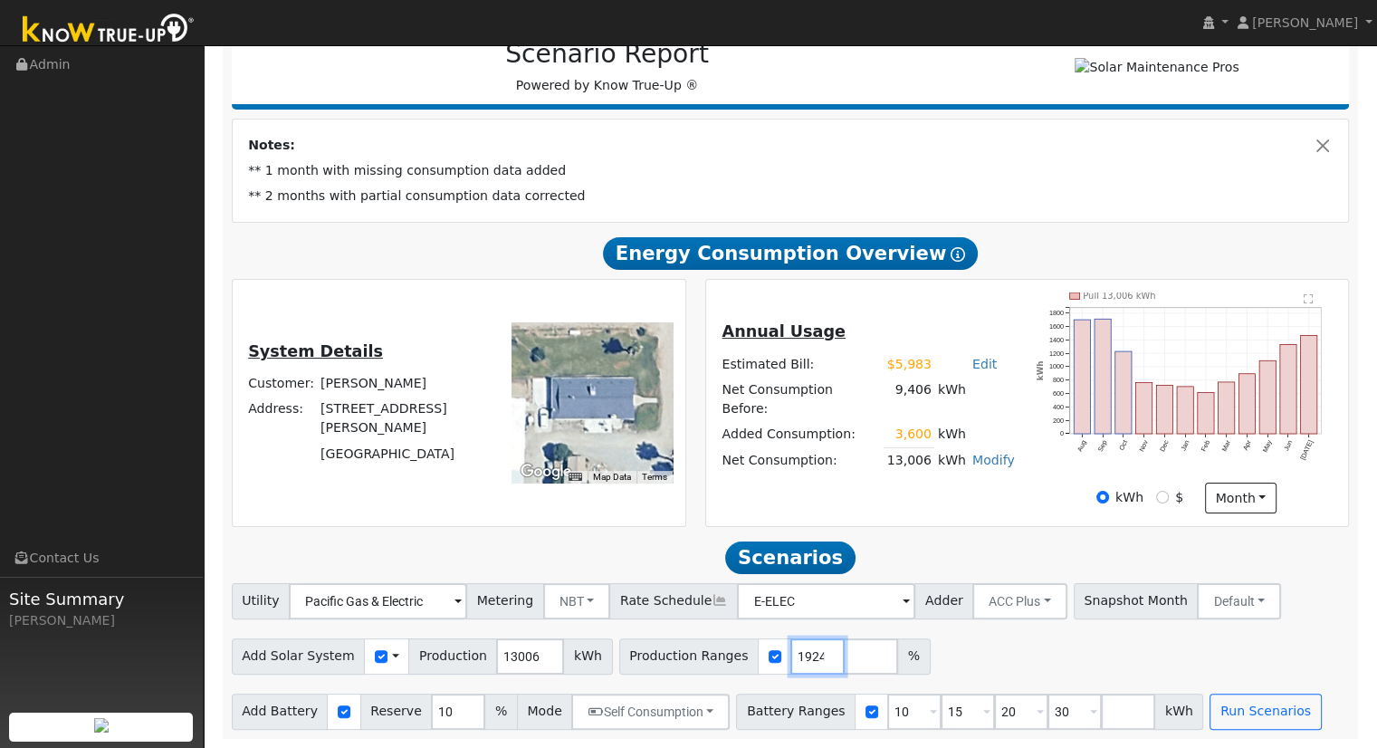
type input "130.831924"
click at [1048, 714] on input "30" at bounding box center [1075, 712] width 54 height 36
type input "3"
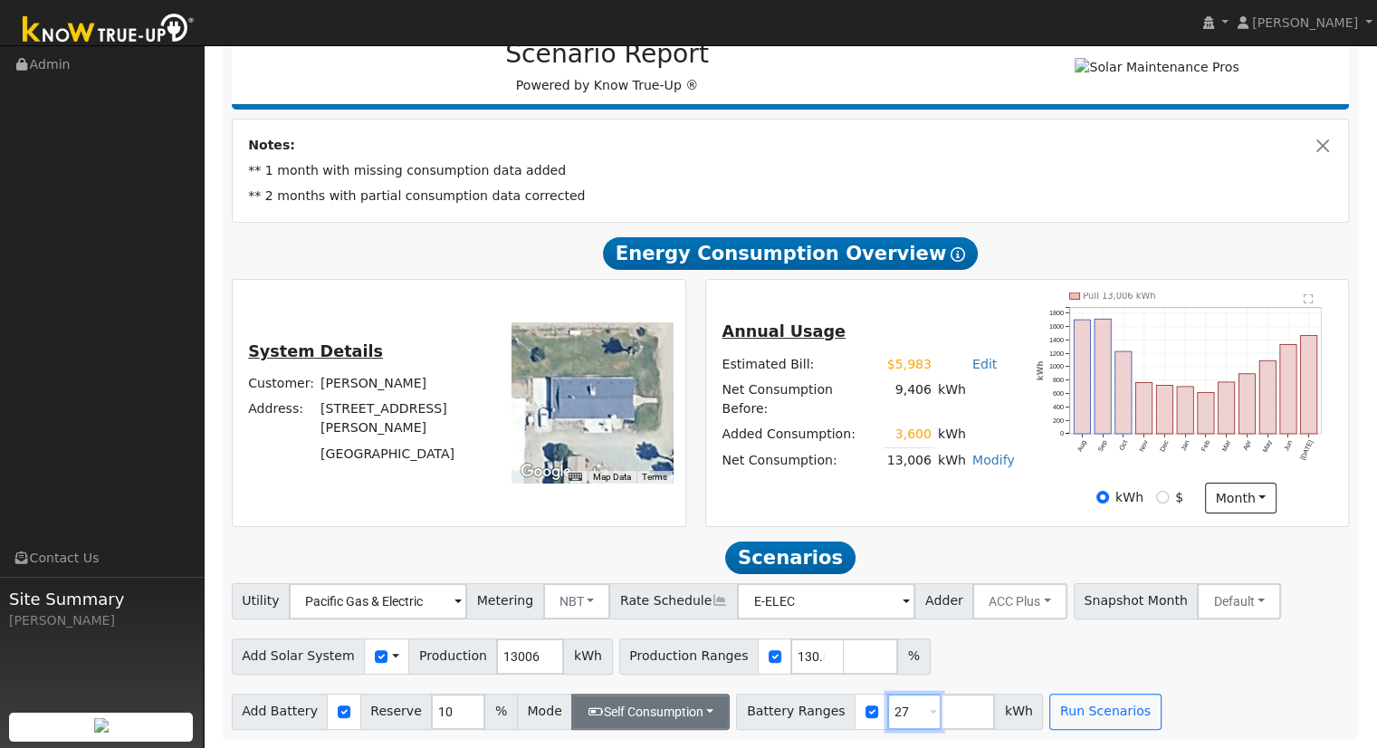
type input "27"
click at [642, 714] on button "Self Consumption" at bounding box center [650, 712] width 158 height 36
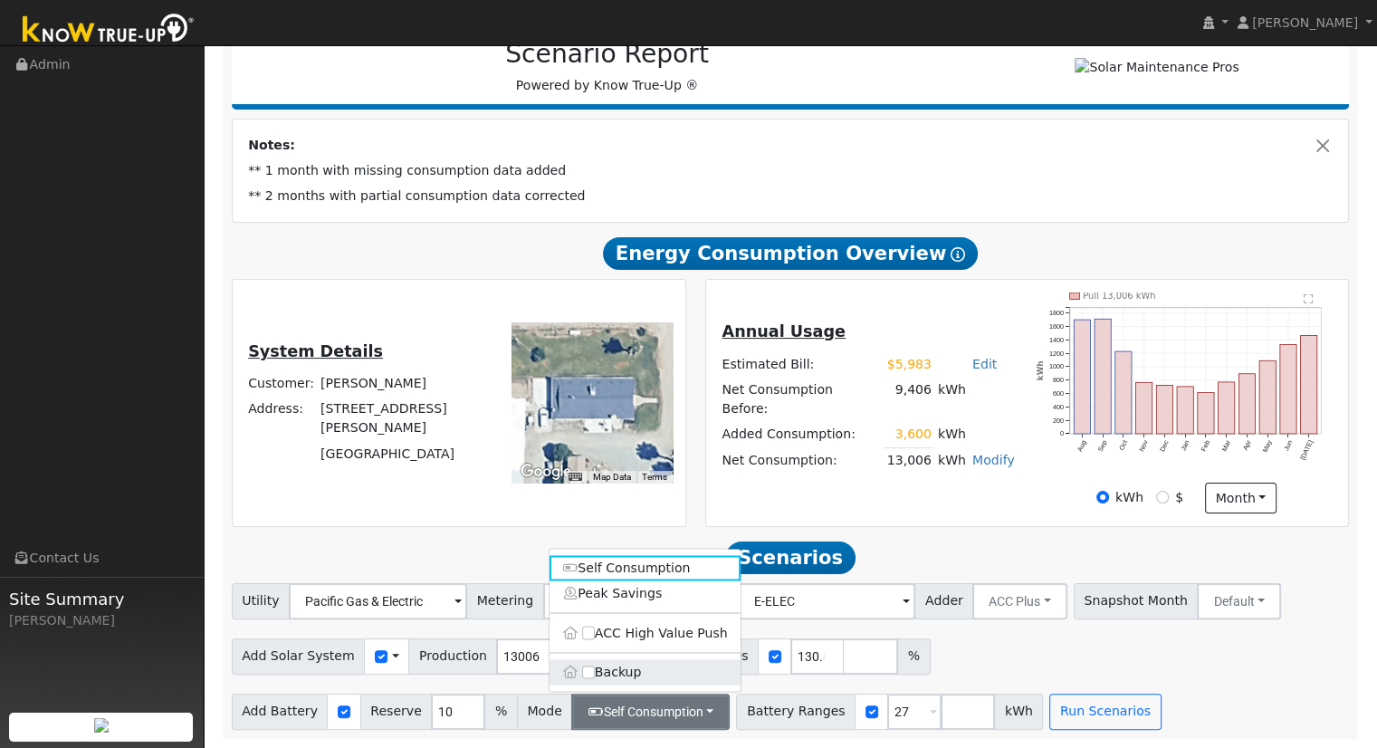
click at [639, 673] on label "Backup" at bounding box center [645, 671] width 191 height 25
click at [595, 673] on input "Backup" at bounding box center [588, 672] width 13 height 13
type input "20"
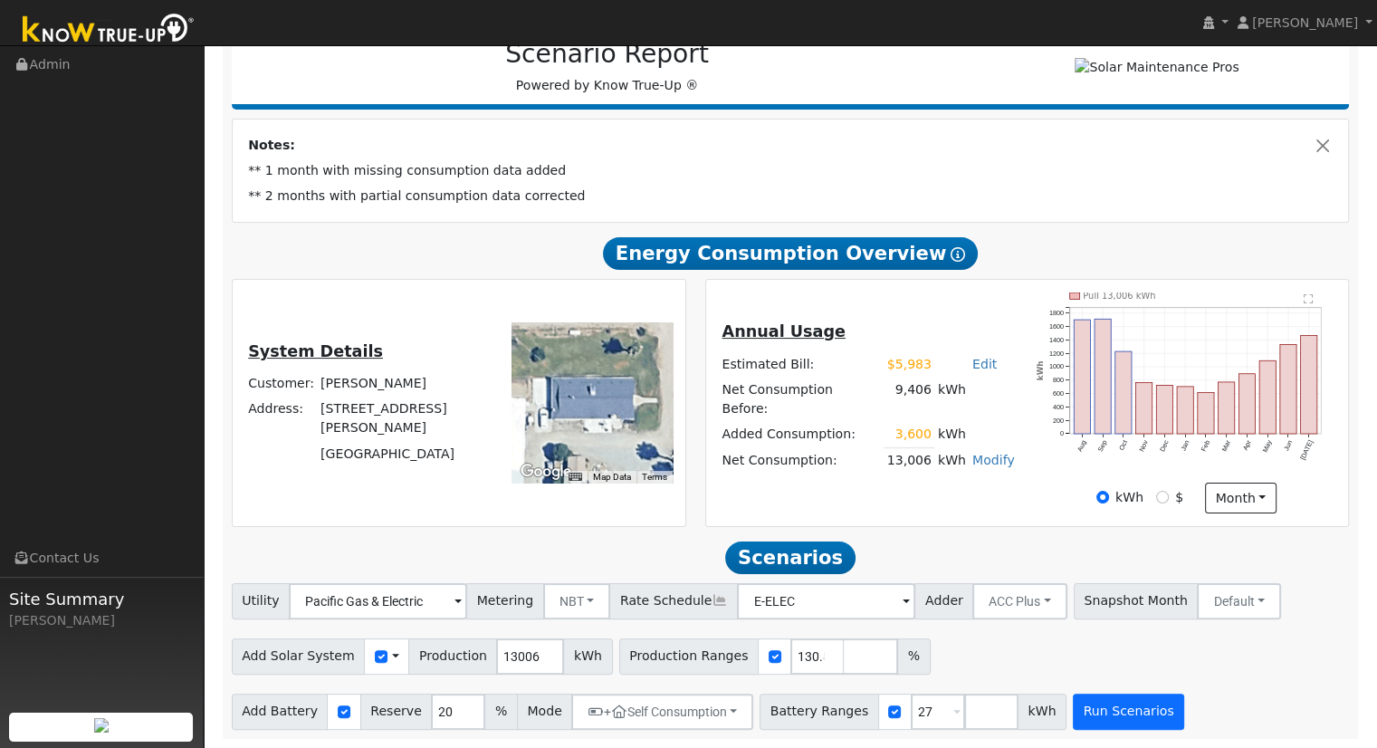
drag, startPoint x: 1151, startPoint y: 719, endPoint x: 1101, endPoint y: 704, distance: 52.1
click at [1151, 720] on div "Add Battery Reserve 20 % Mode + Self Consumption Self Consumption Peak Savings …" at bounding box center [790, 708] width 1125 height 43
click at [1092, 702] on button "Run Scenarios" at bounding box center [1128, 712] width 111 height 36
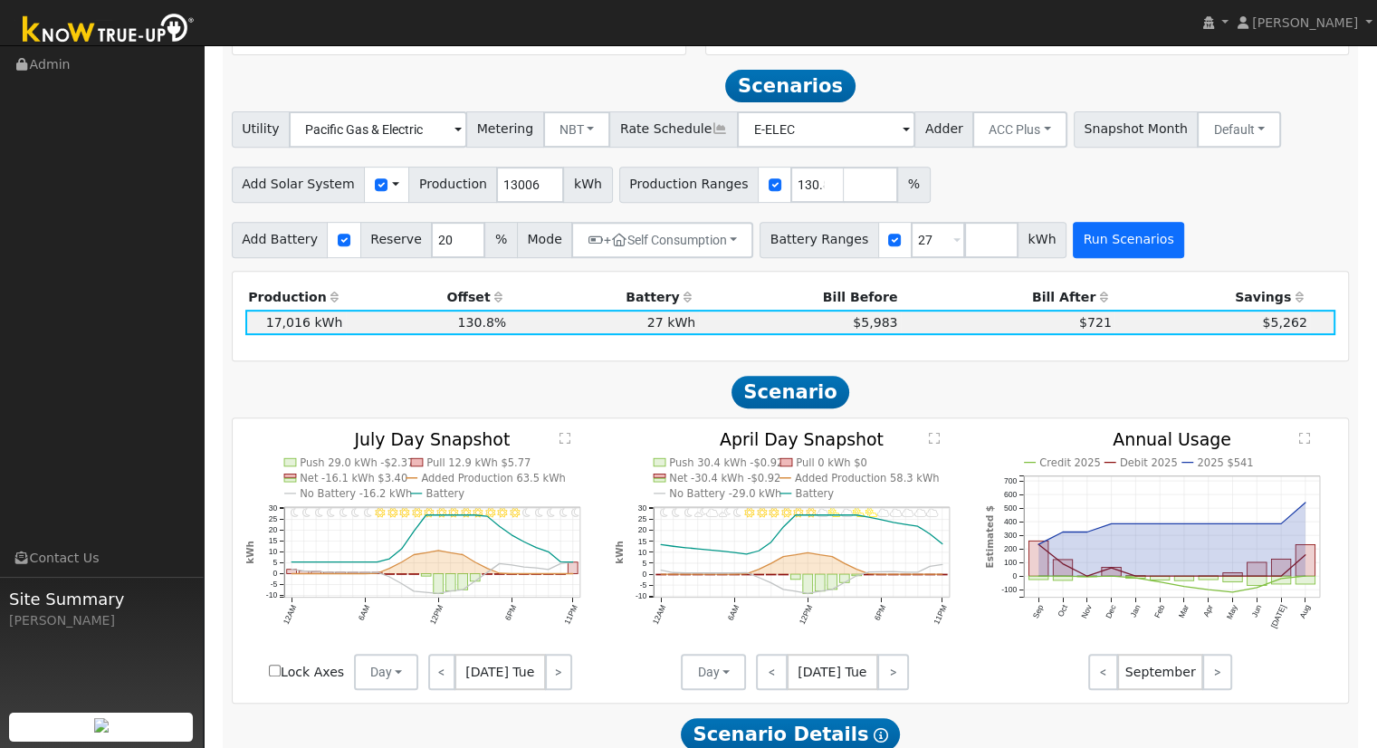
scroll to position [739, 0]
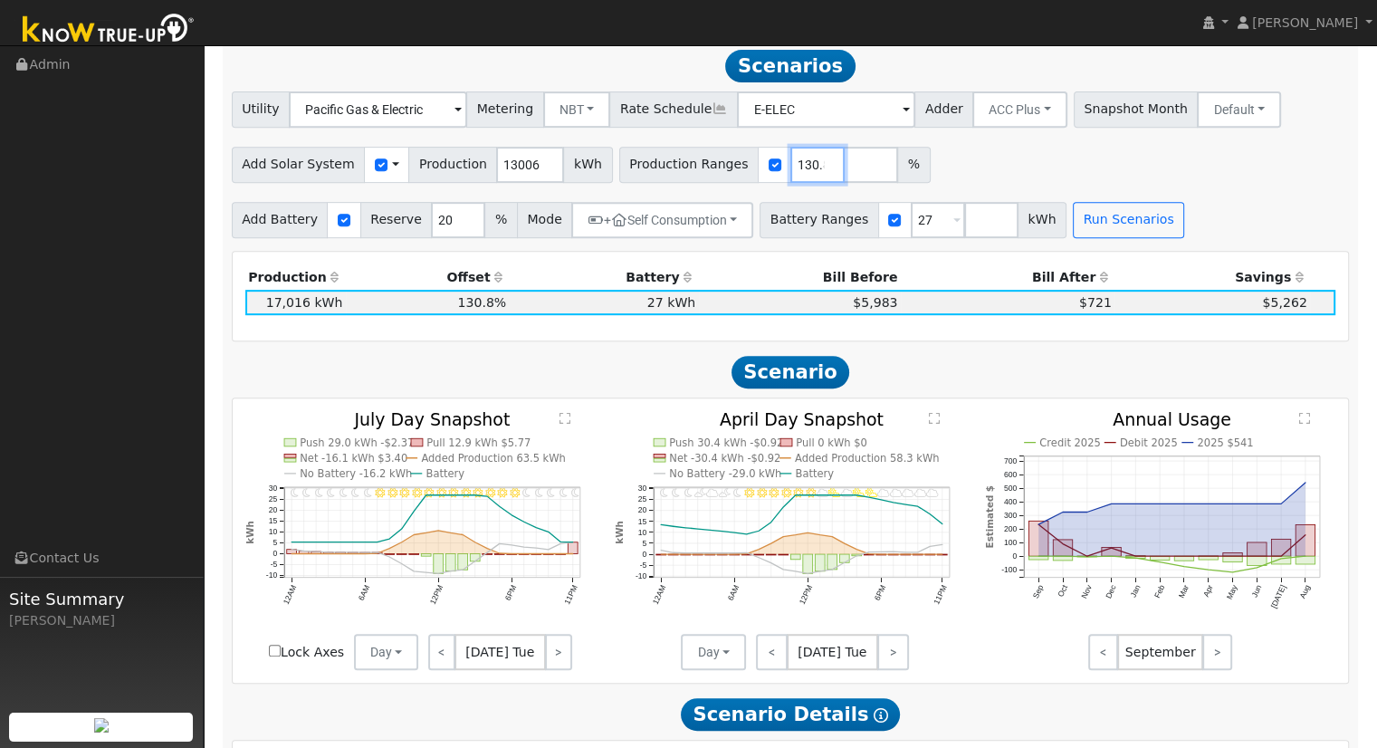
click at [790, 171] on input "130.831924" at bounding box center [817, 165] width 54 height 36
type input "130.262956"
click at [1073, 221] on button "Run Scenarios" at bounding box center [1128, 220] width 111 height 36
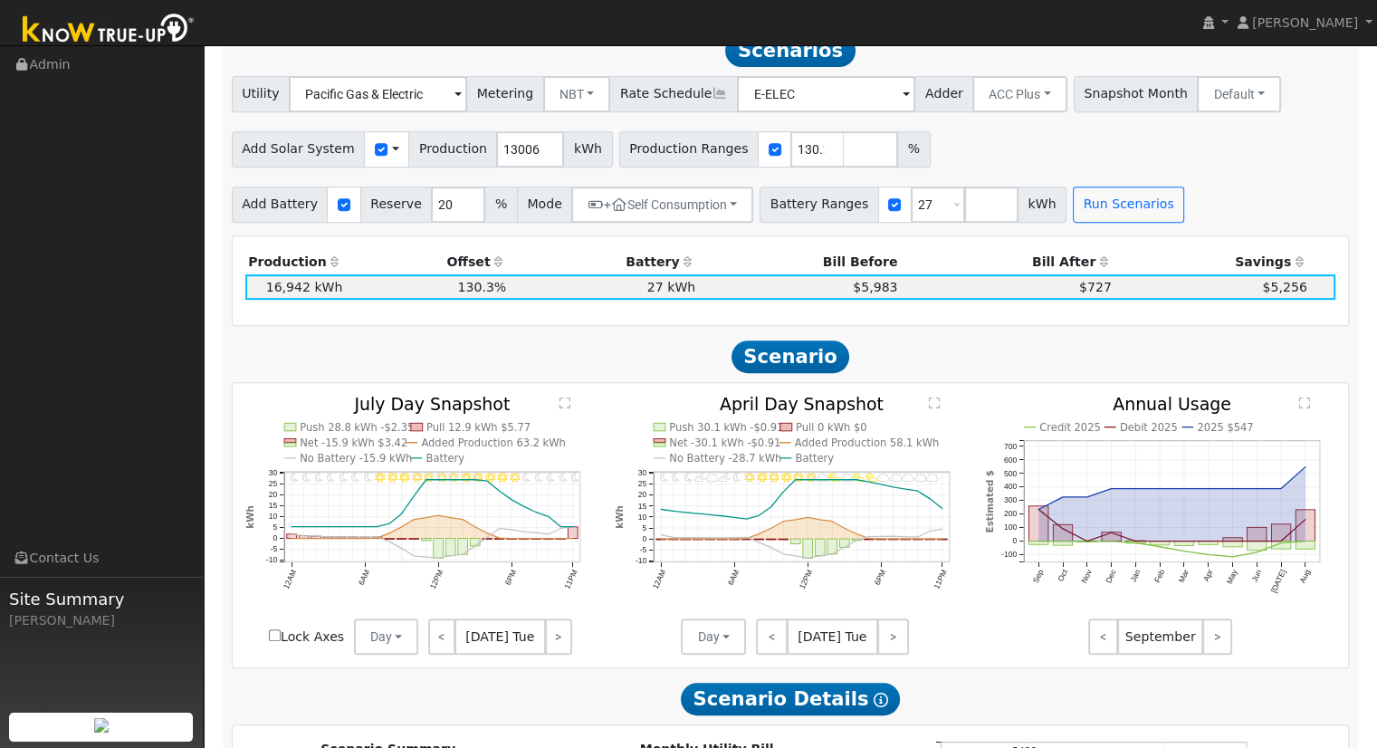
scroll to position [739, 0]
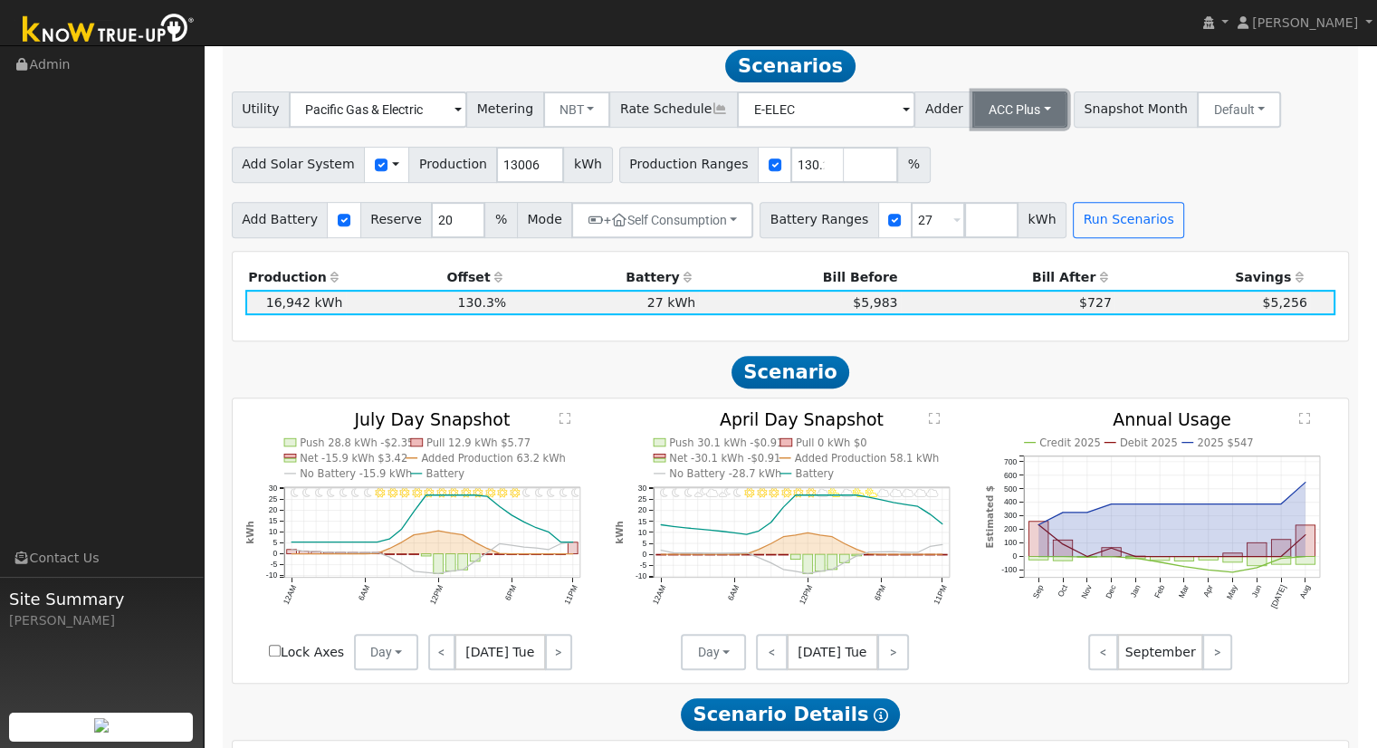
click at [981, 107] on button "ACC Plus" at bounding box center [1019, 109] width 95 height 36
click at [1003, 196] on link "SB-535" at bounding box center [1000, 199] width 126 height 25
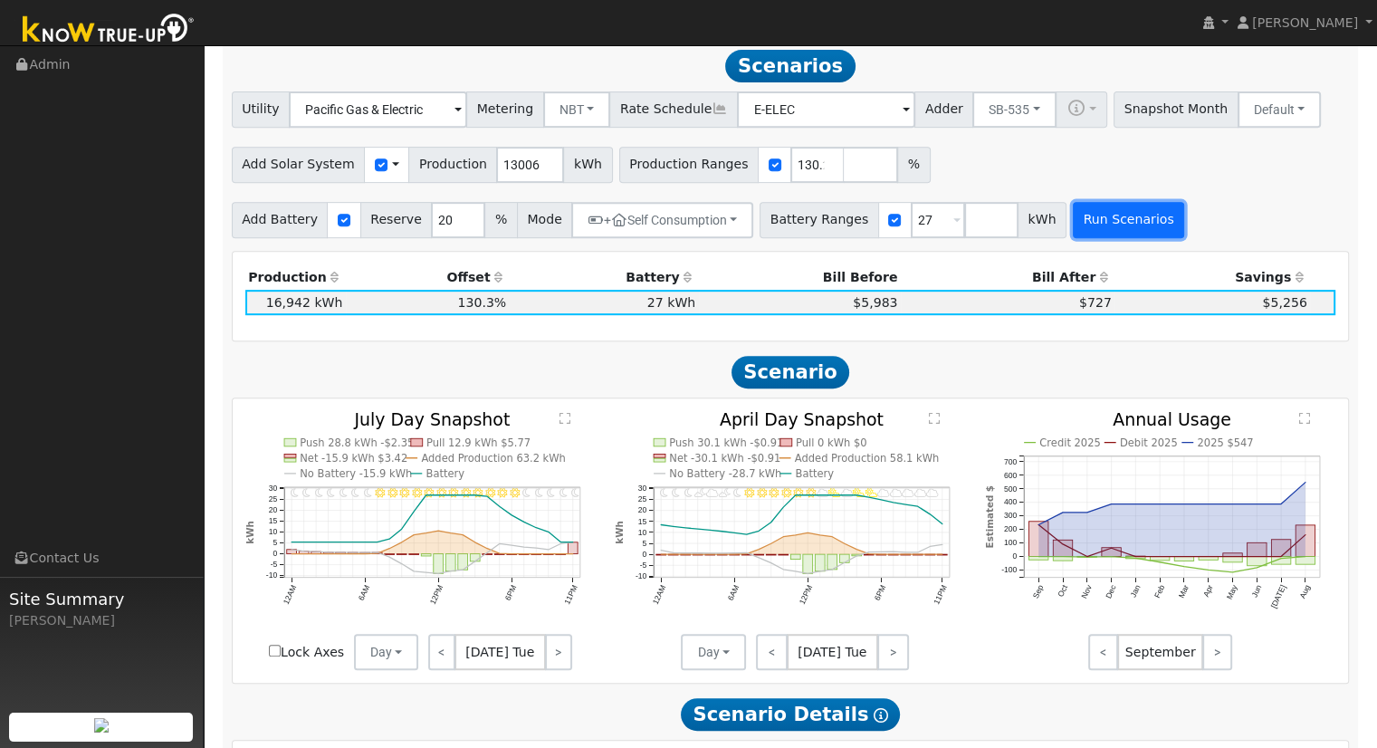
click at [1097, 224] on button "Run Scenarios" at bounding box center [1128, 220] width 111 height 36
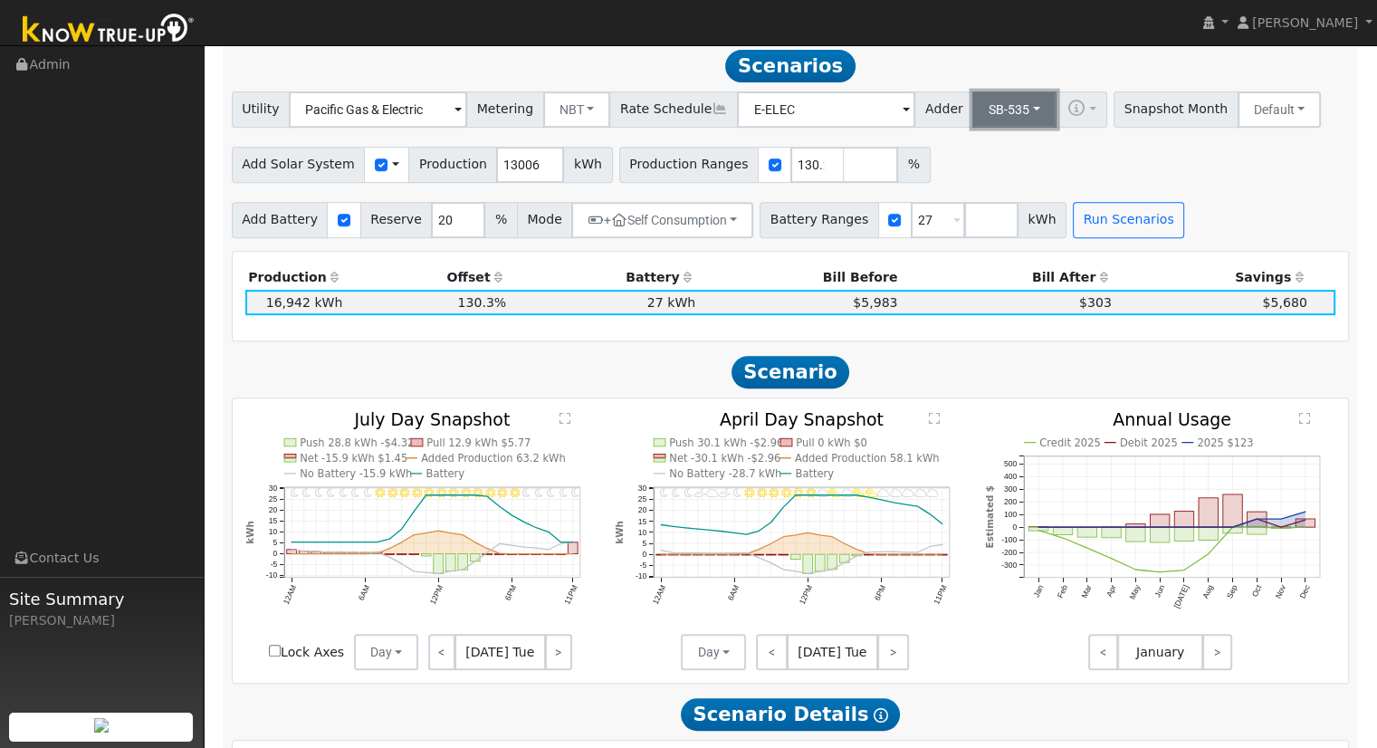
click at [989, 113] on button "SB-535" at bounding box center [1014, 109] width 84 height 36
click at [1004, 185] on link "ACC Plus" at bounding box center [1000, 174] width 126 height 25
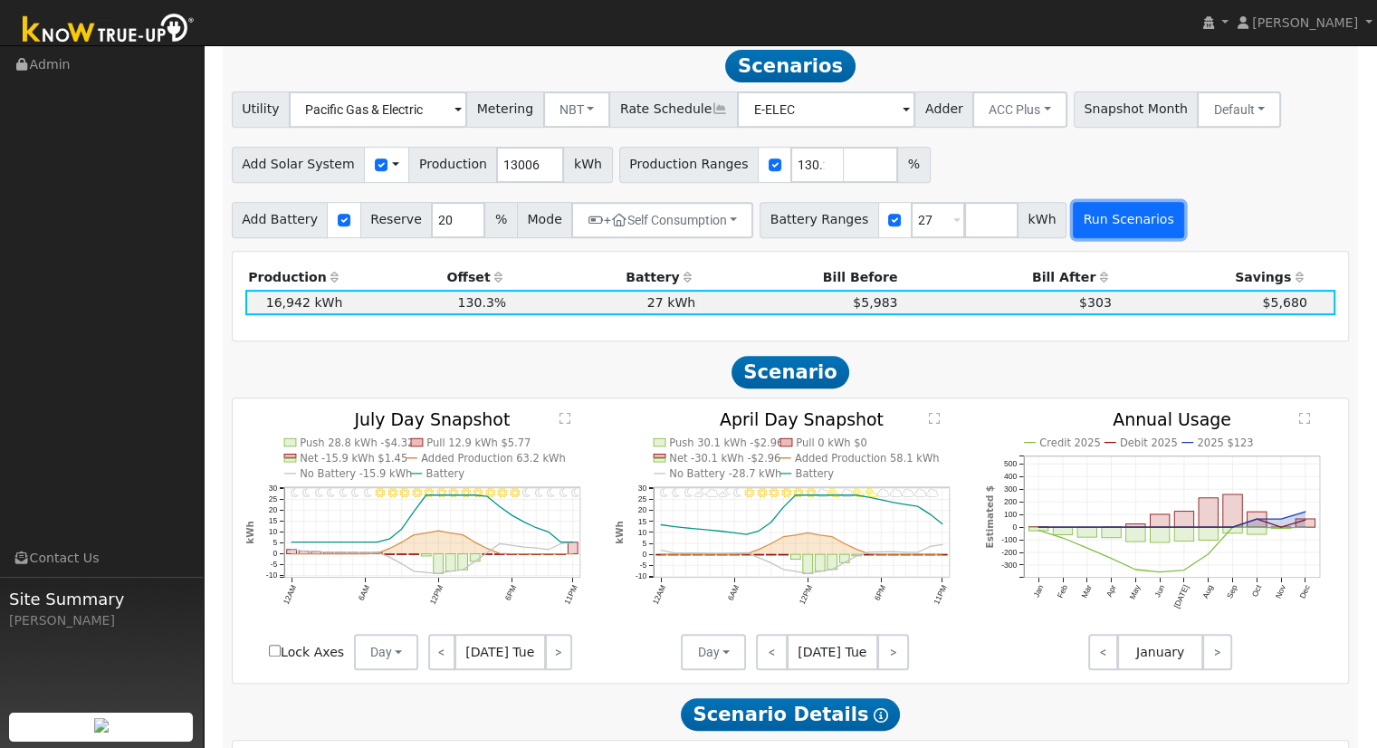
click at [1110, 229] on button "Run Scenarios" at bounding box center [1128, 220] width 111 height 36
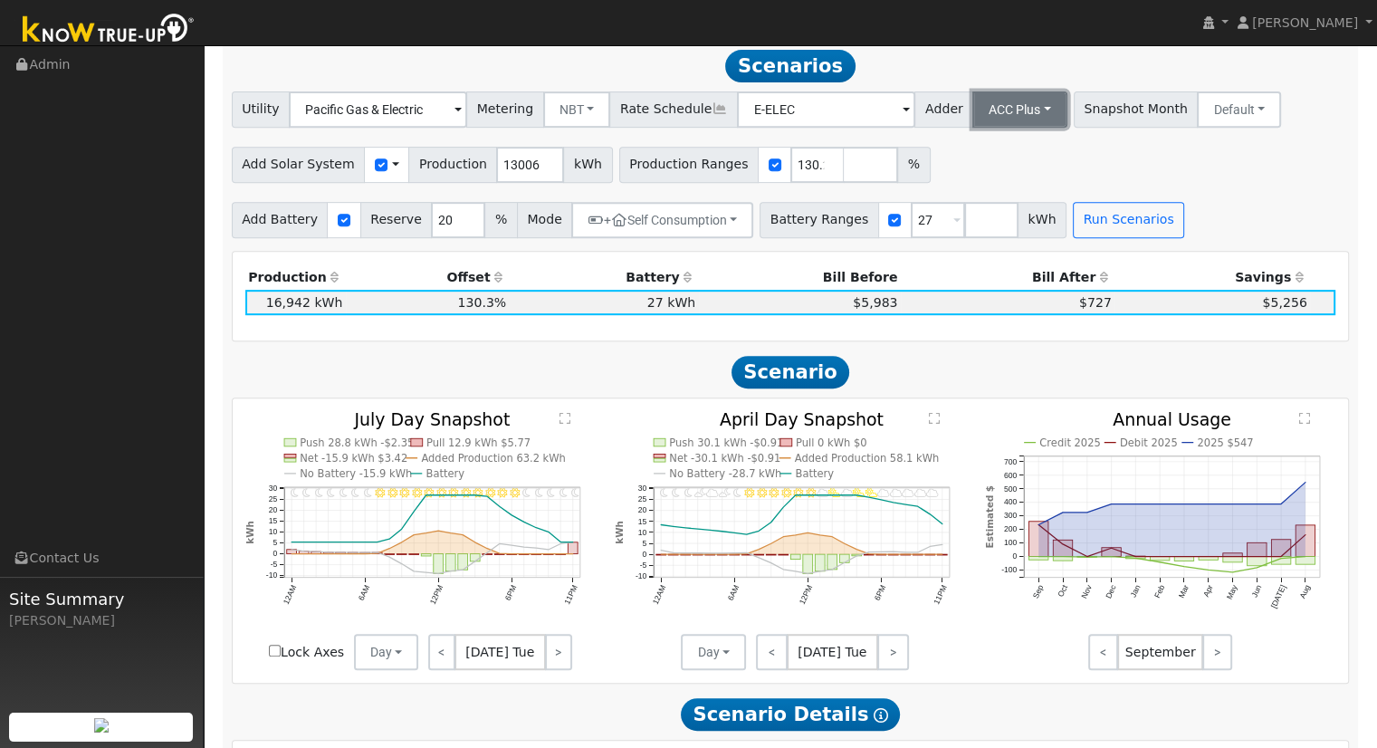
click at [1011, 115] on button "ACC Plus" at bounding box center [1019, 109] width 95 height 36
click at [979, 206] on link "SB-535" at bounding box center [1000, 199] width 126 height 25
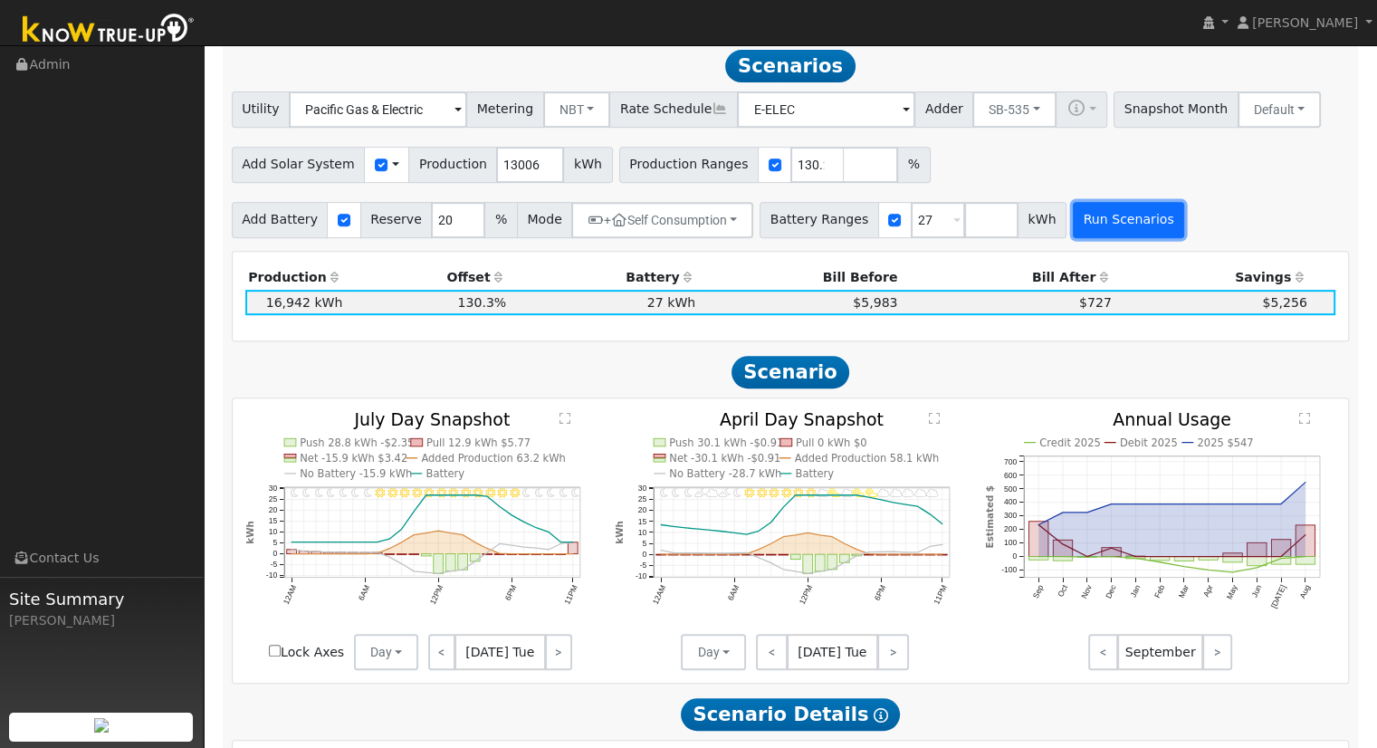
click at [1073, 212] on button "Run Scenarios" at bounding box center [1128, 220] width 111 height 36
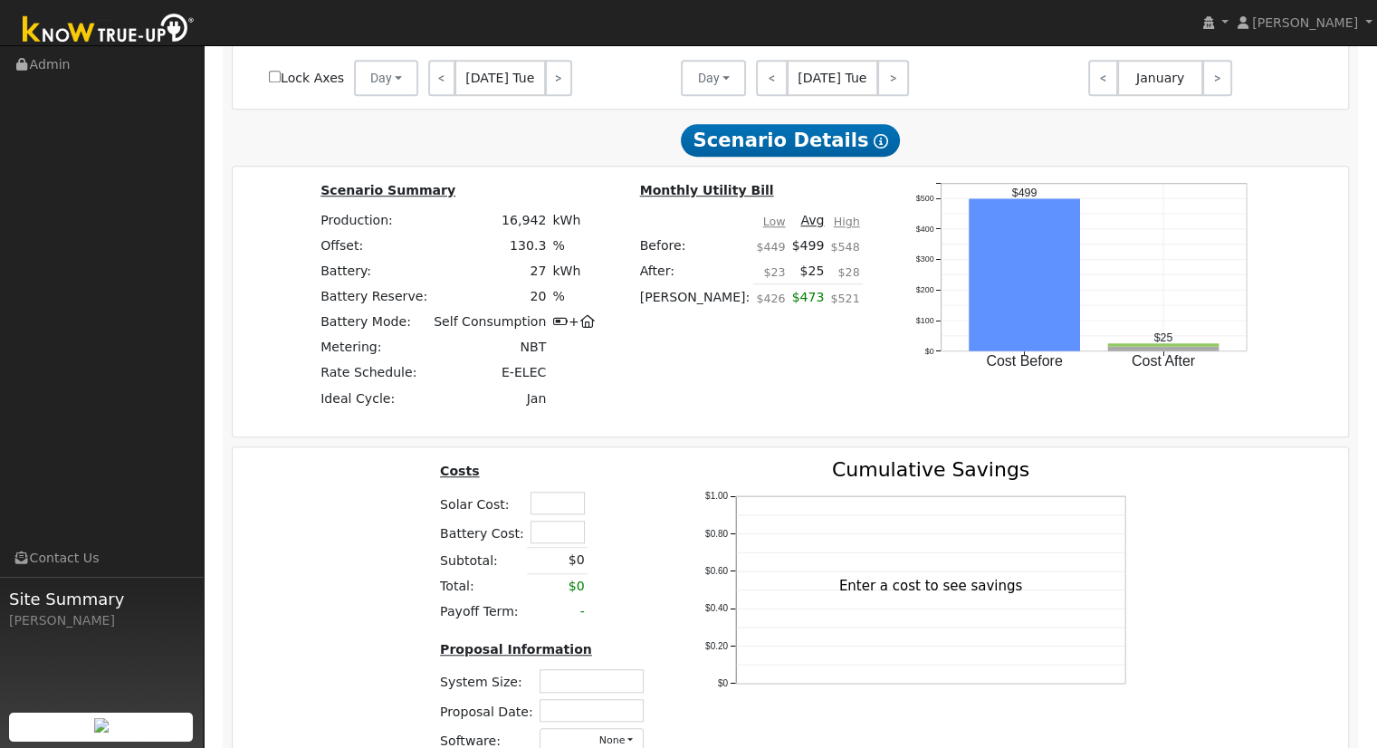
scroll to position [1443, 0]
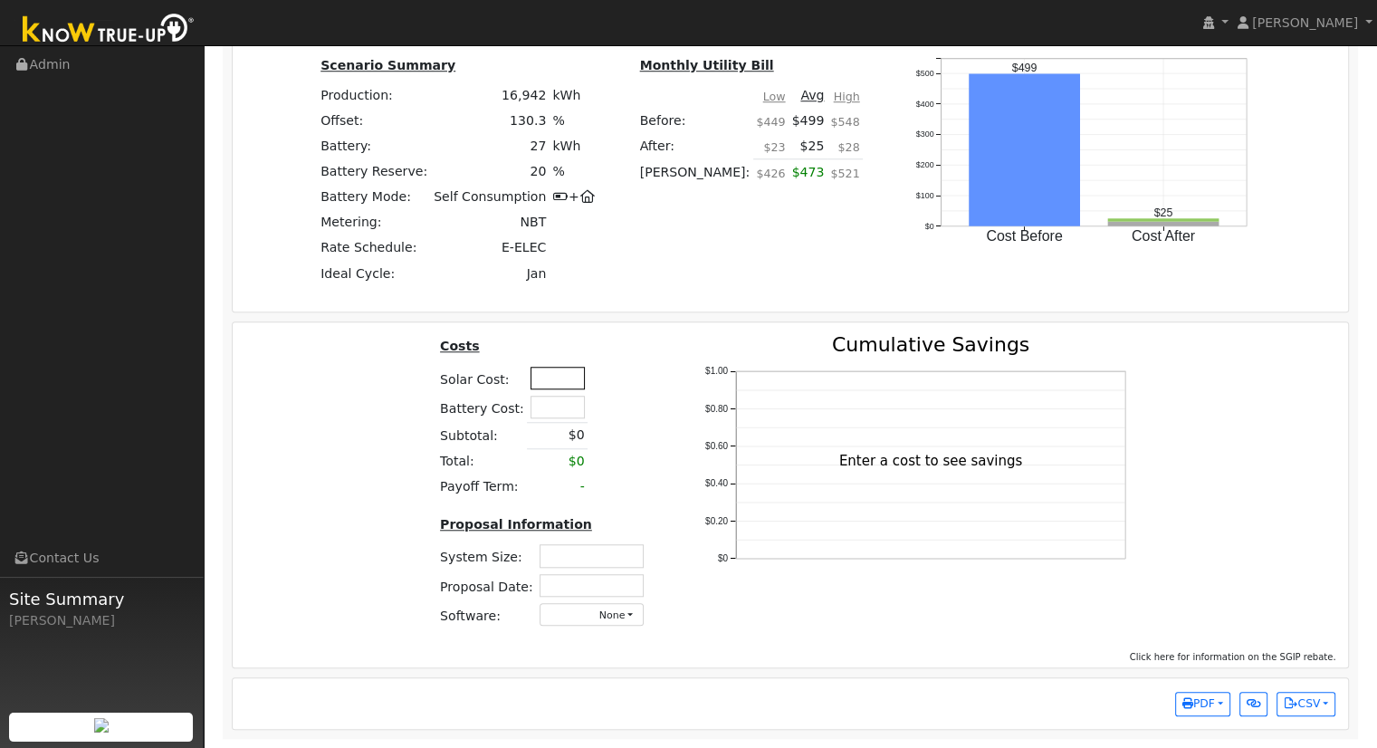
click at [536, 369] on input "text" at bounding box center [558, 378] width 54 height 23
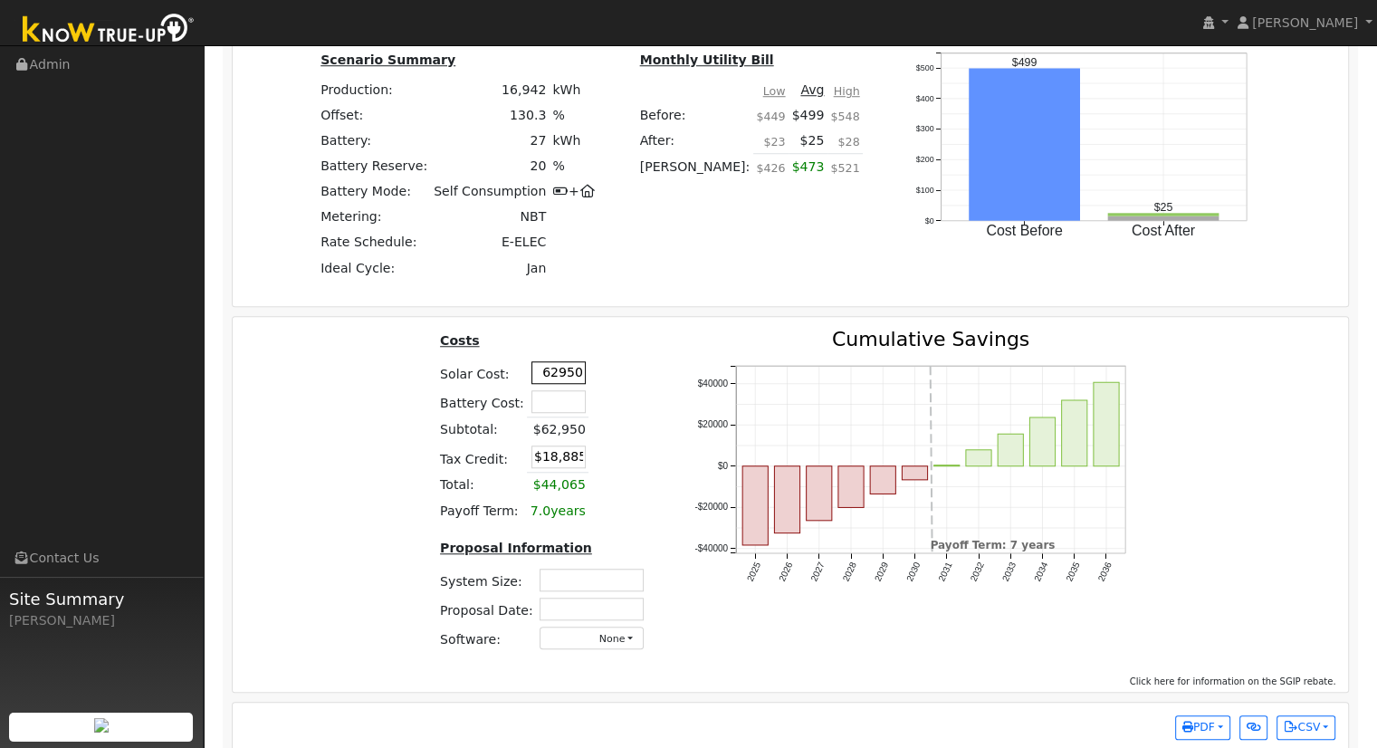
type input "$62,950"
click at [613, 591] on input "text" at bounding box center [592, 580] width 104 height 23
type input "j"
type input "10.32"
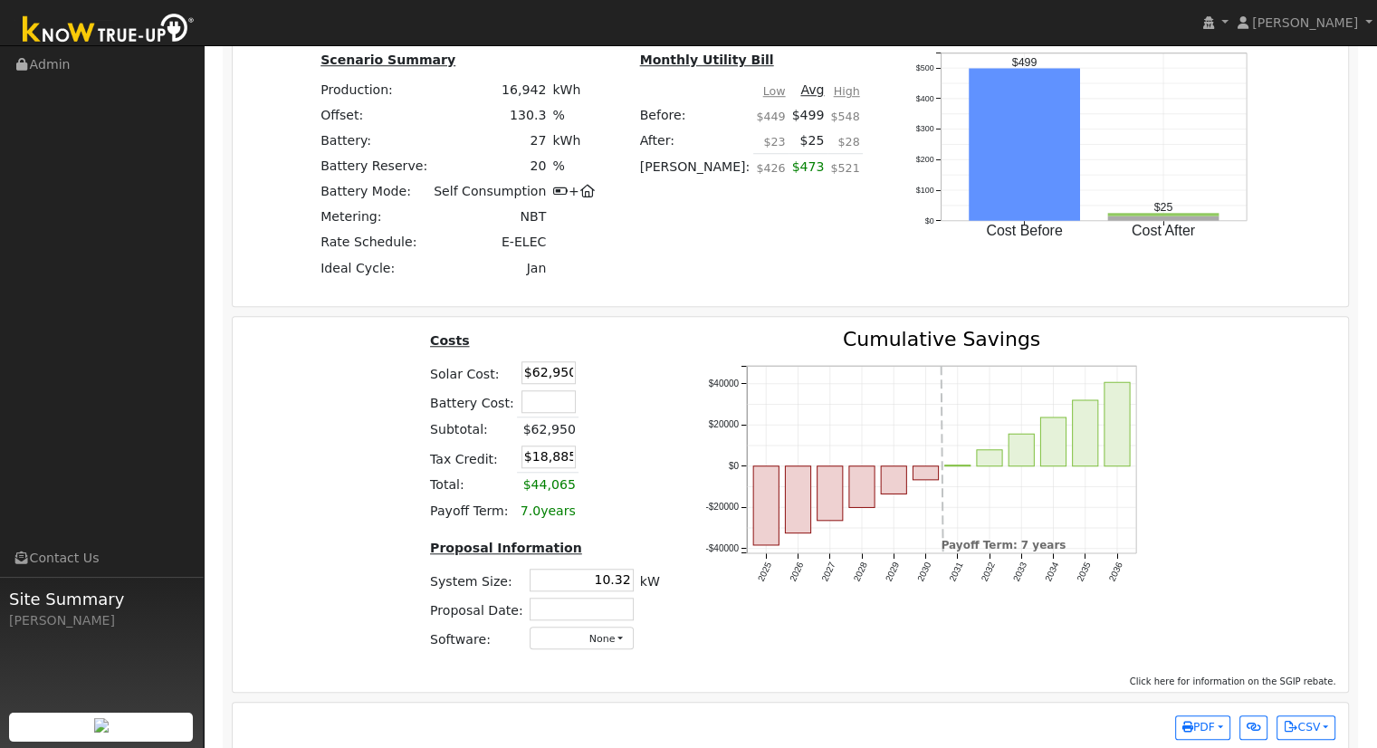
click at [1207, 461] on div "Costs Solar Cost: $62,950 Battery Cost: Subtotal: $62,950 Tax Credit: $18,885 T…" at bounding box center [790, 497] width 1129 height 335
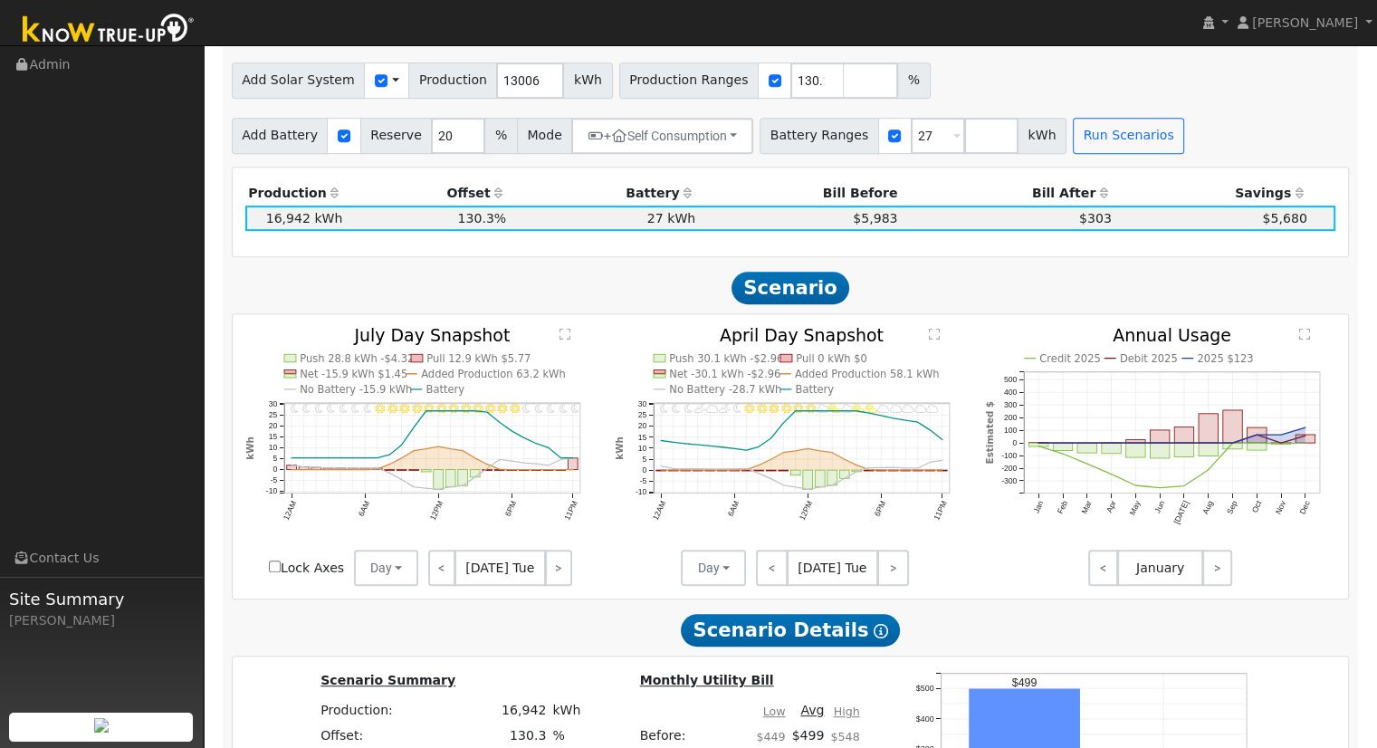
scroll to position [674, 0]
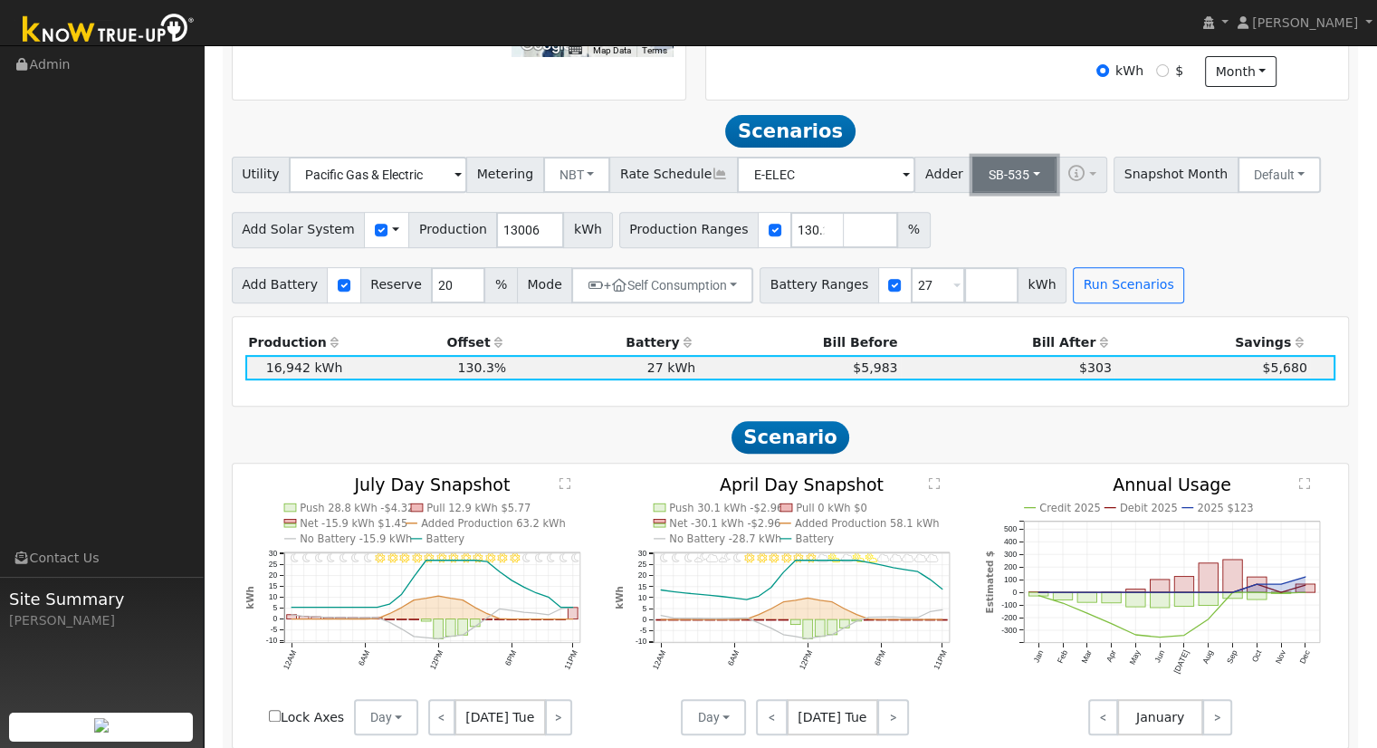
click at [982, 171] on button "SB-535" at bounding box center [1014, 175] width 84 height 36
click at [983, 244] on link "ACC Plus" at bounding box center [1000, 239] width 126 height 25
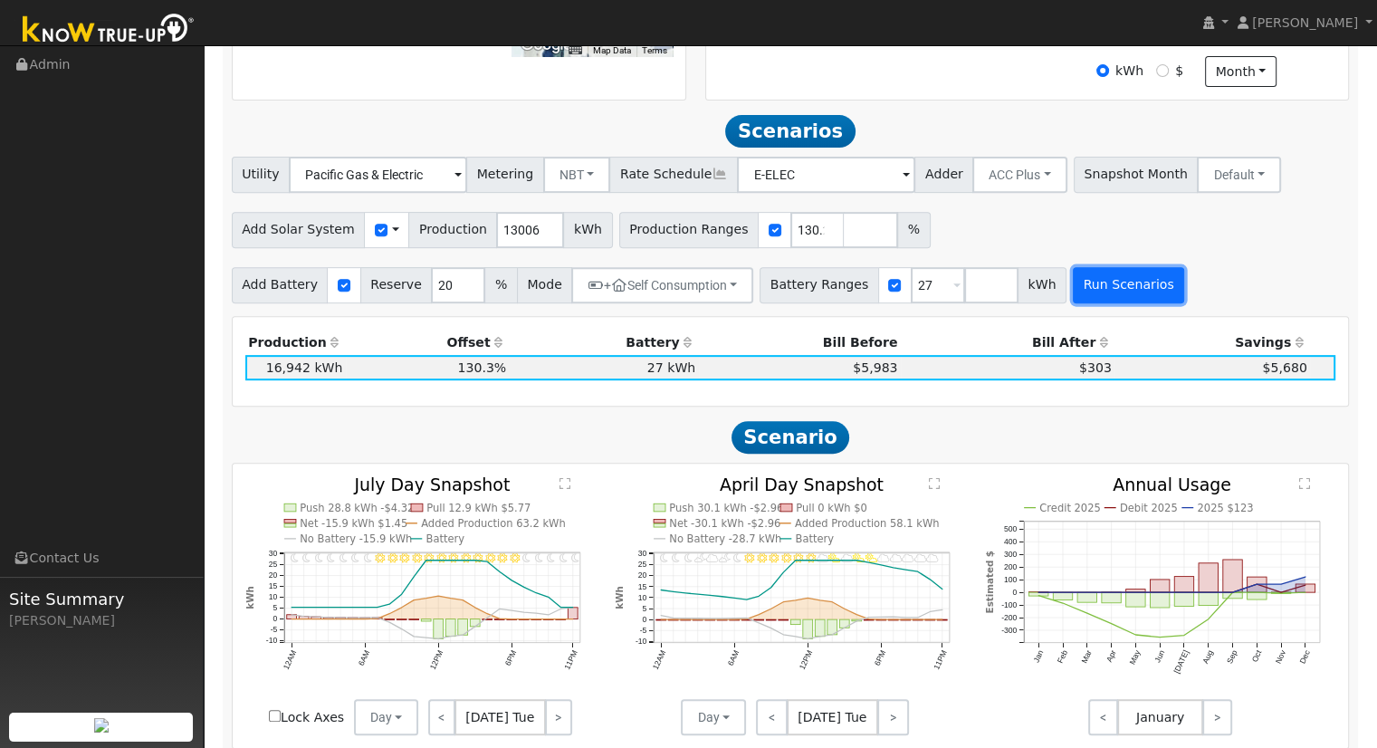
click at [1079, 282] on button "Run Scenarios" at bounding box center [1128, 285] width 111 height 36
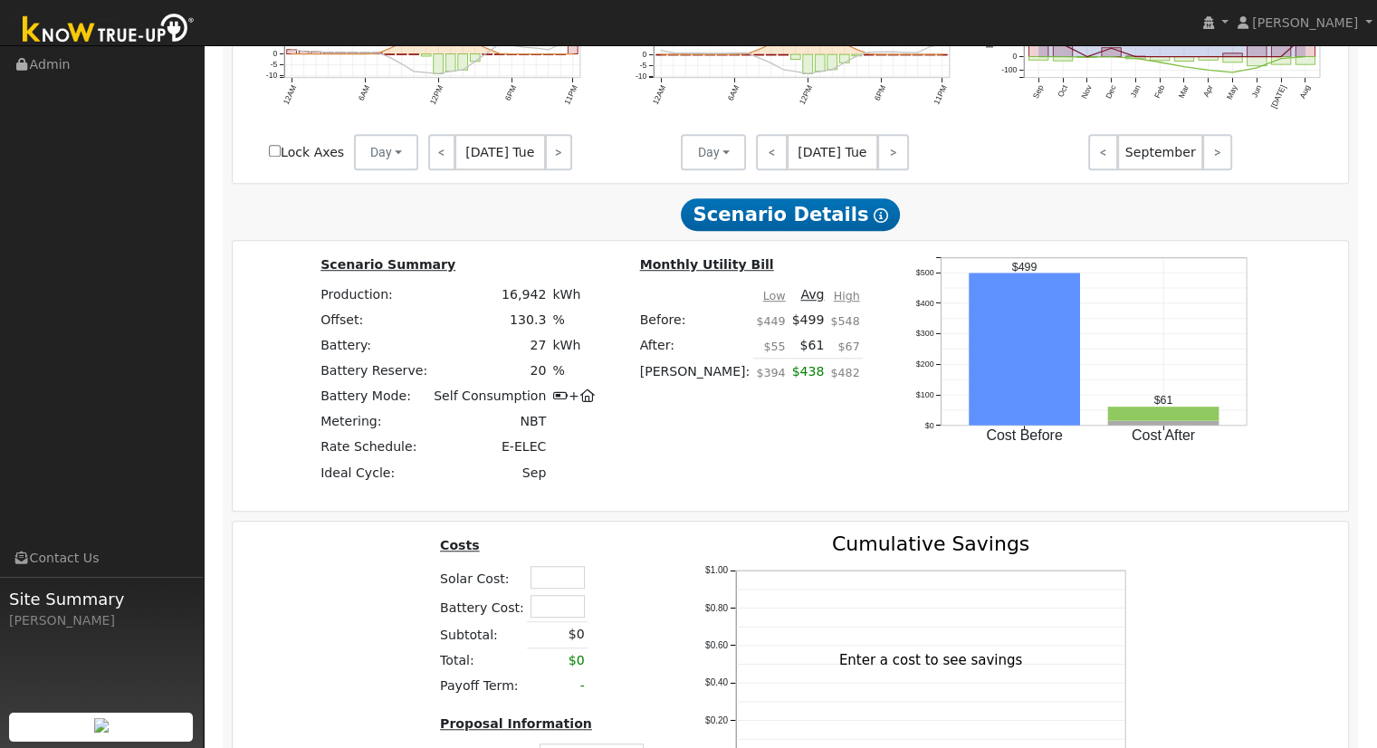
scroll to position [1443, 0]
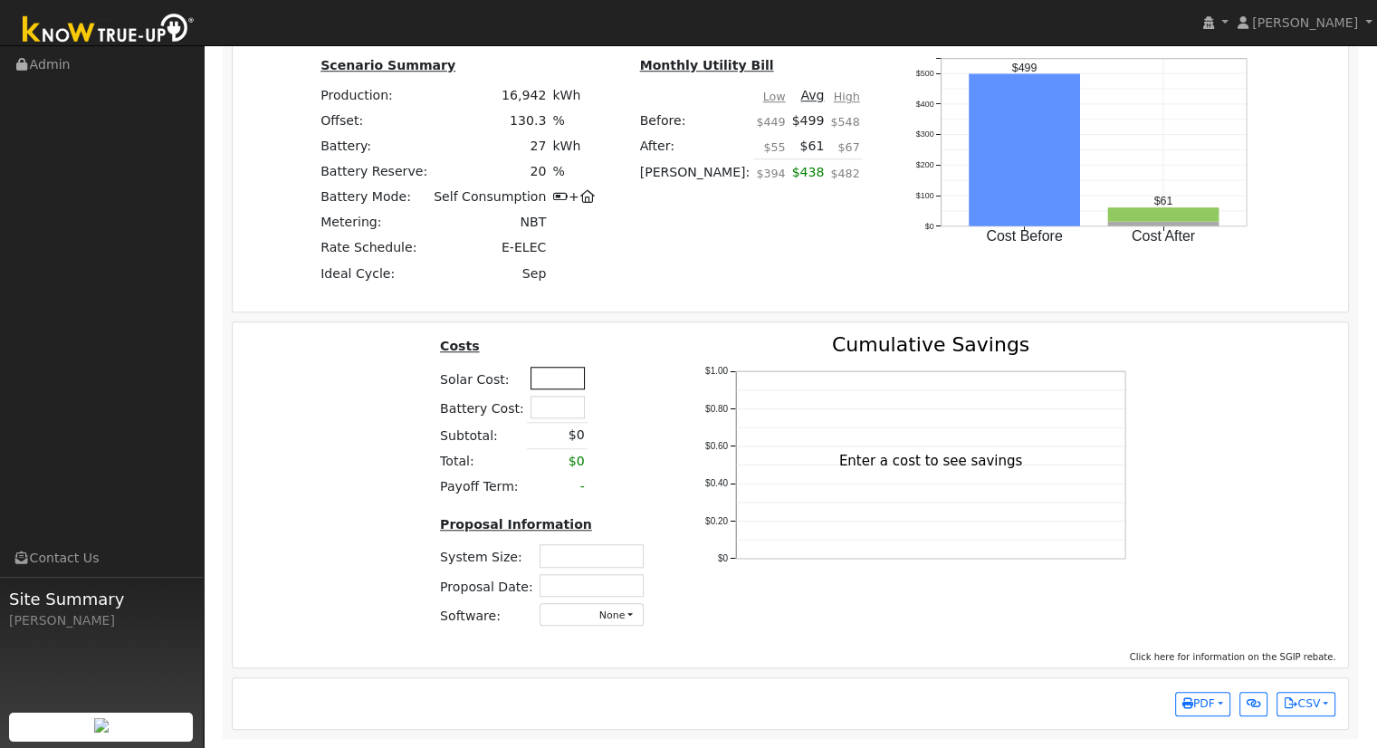
click at [554, 370] on input "text" at bounding box center [558, 378] width 54 height 23
type input "$62,950"
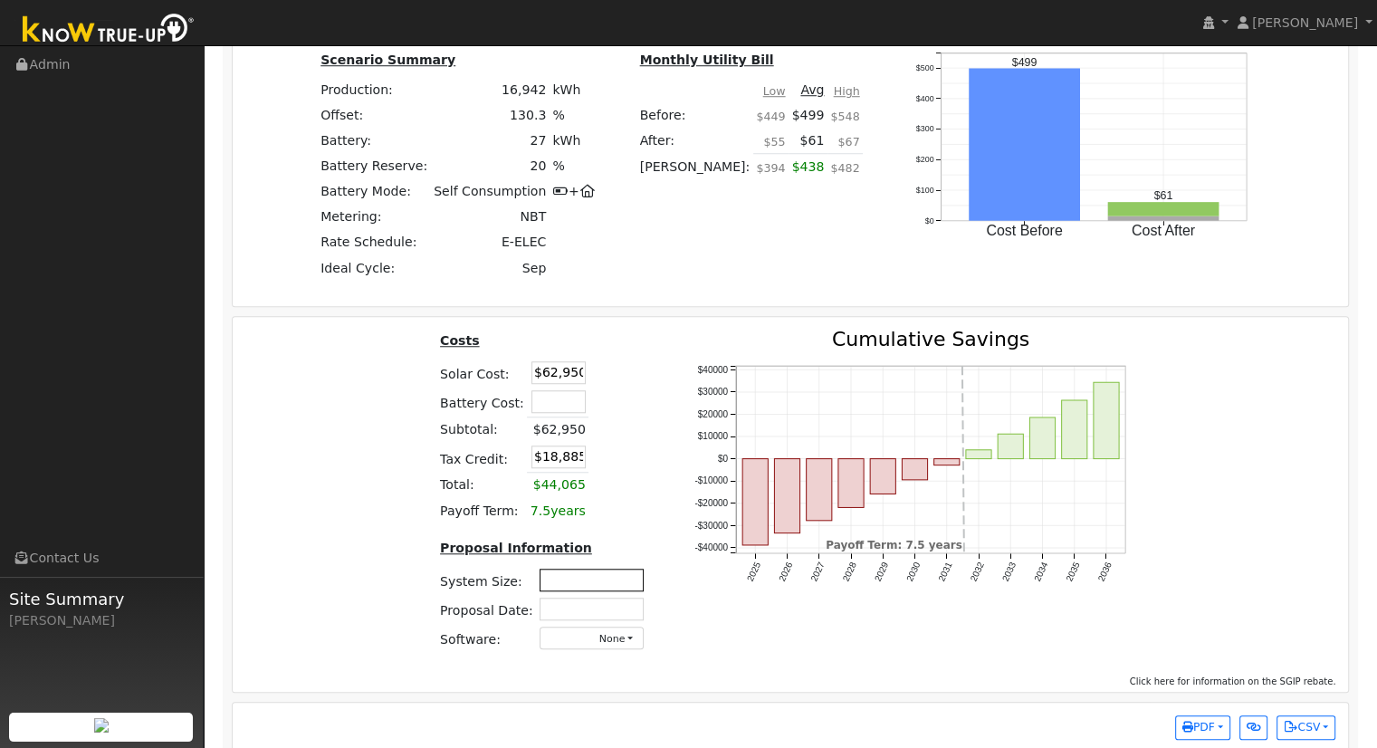
click at [598, 586] on input "text" at bounding box center [592, 580] width 104 height 23
type input "10.32"
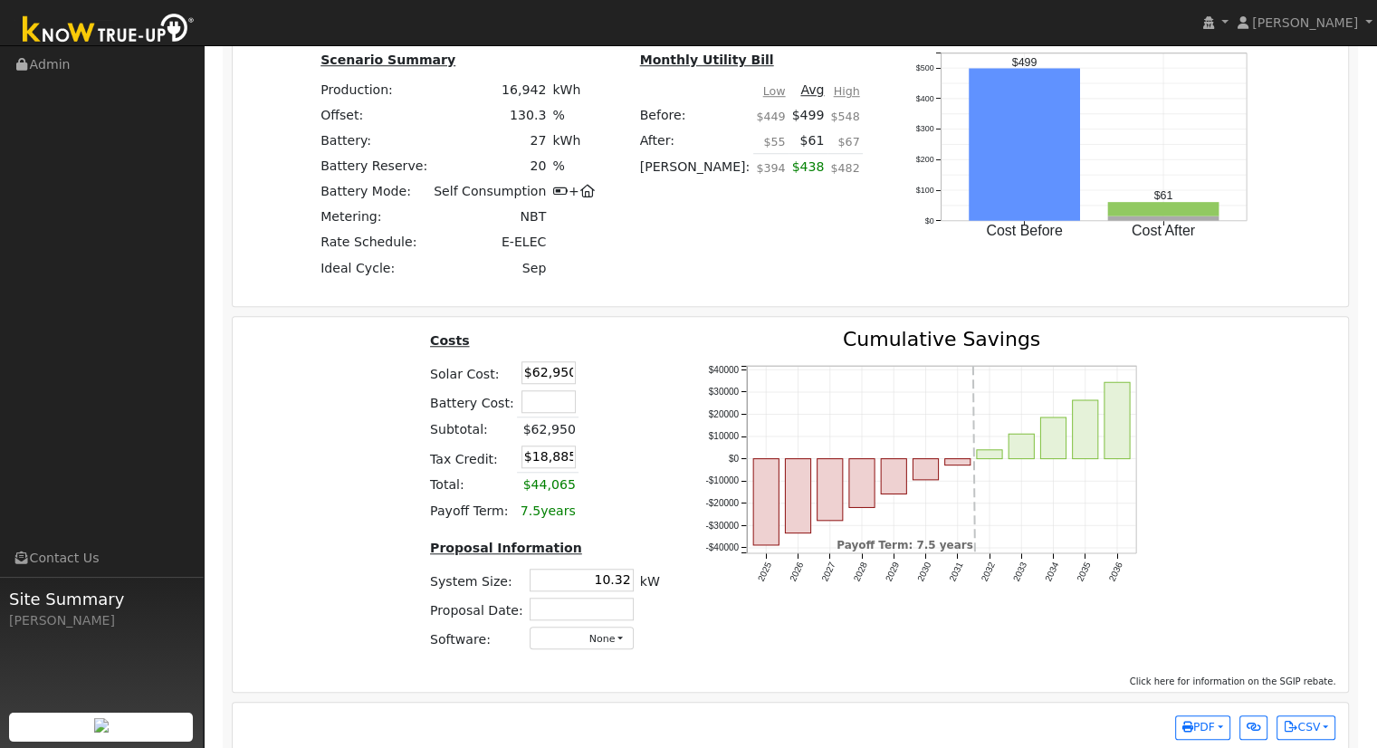
click at [1173, 377] on div "Costs Solar Cost: $62,950 Battery Cost: Subtotal: $62,950 Tax Credit: $18,885 T…" at bounding box center [790, 497] width 1129 height 335
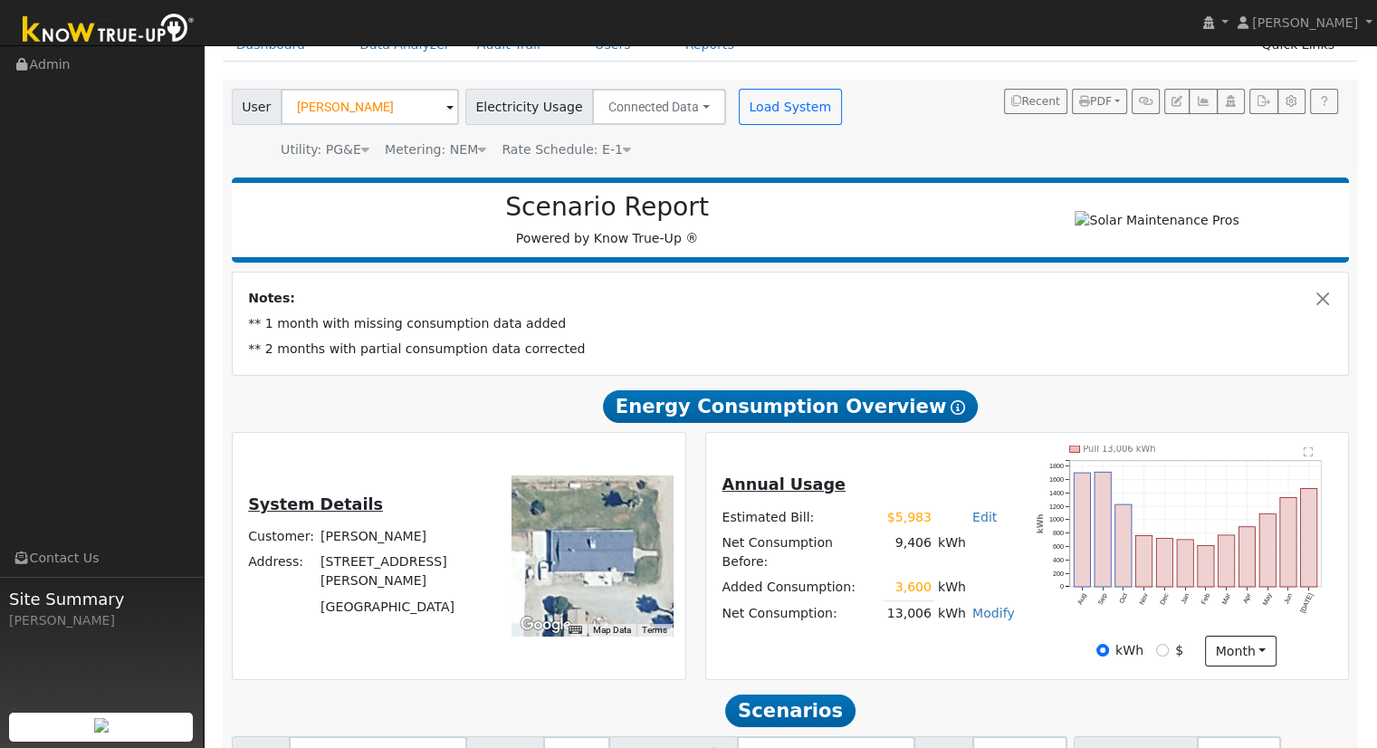
scroll to position [11, 0]
